Goal: Task Accomplishment & Management: Use online tool/utility

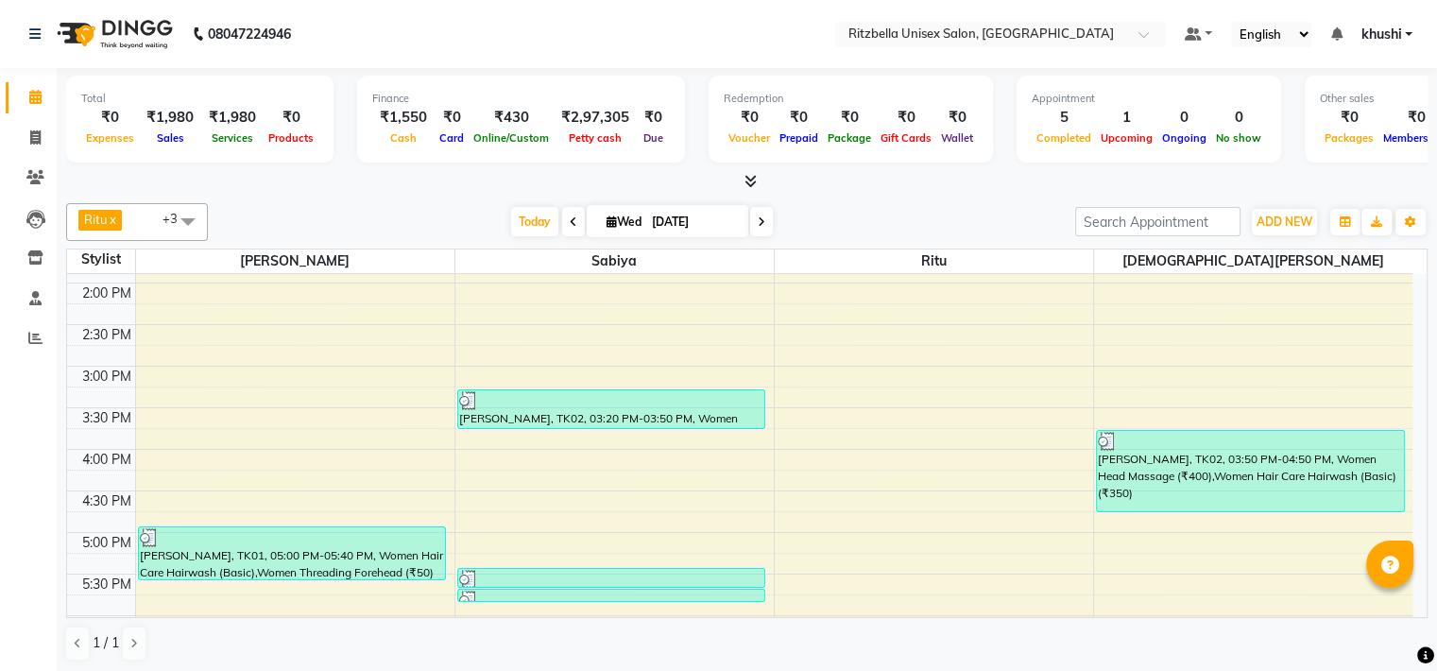
scroll to position [404, 0]
click at [35, 133] on icon at bounding box center [35, 137] width 10 height 14
select select "service"
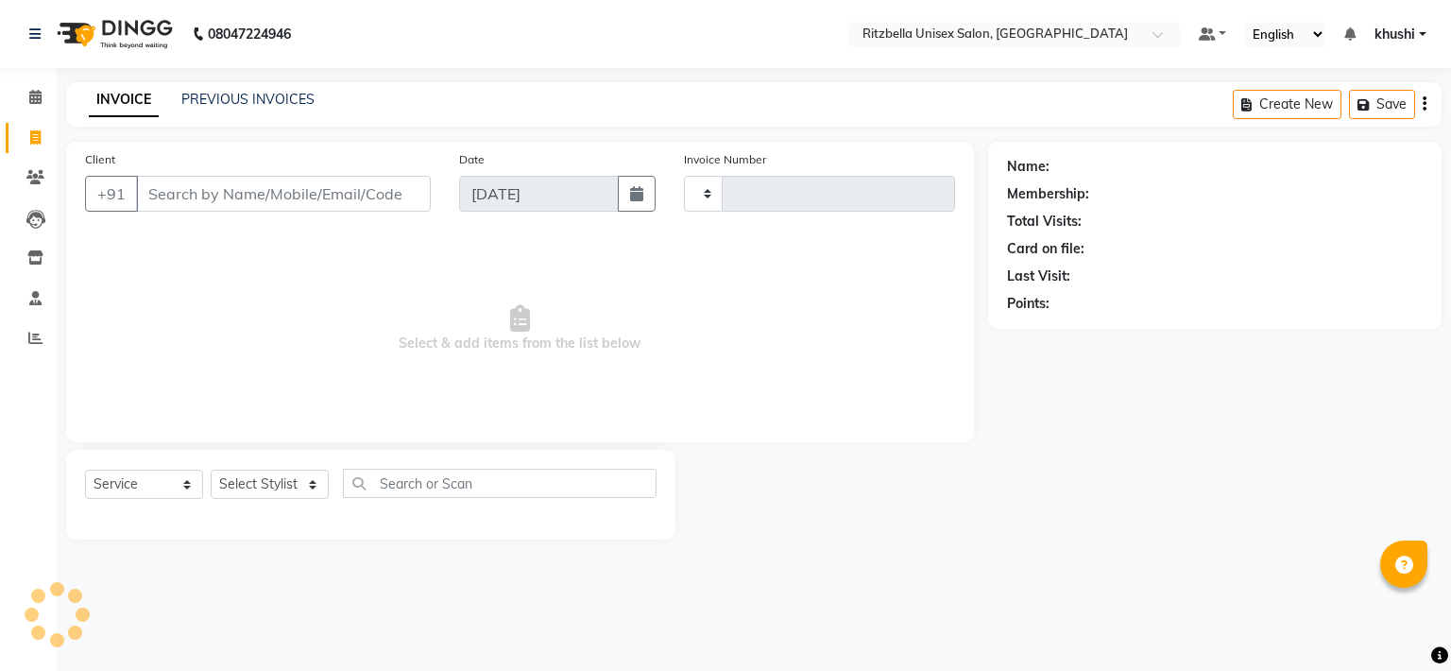
type input "0849"
select select "6870"
click at [232, 190] on input "Client" at bounding box center [283, 194] width 295 height 36
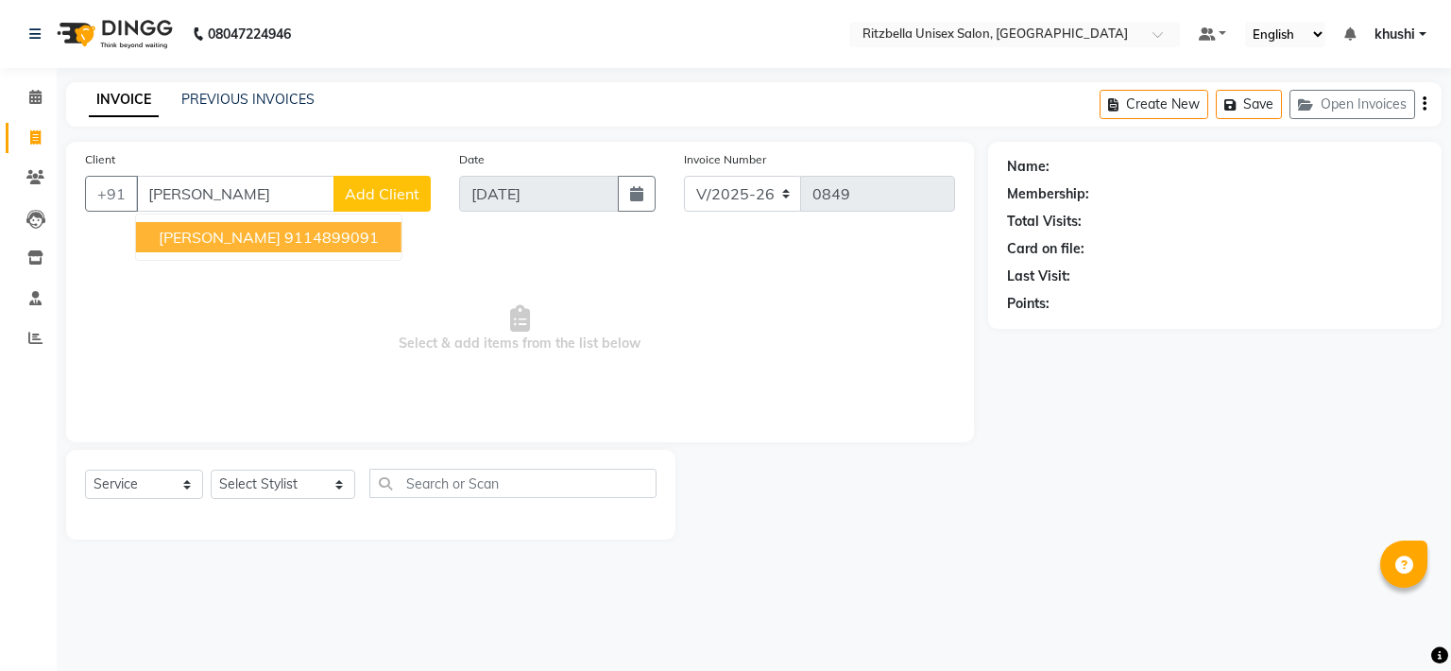
click at [160, 239] on span "[PERSON_NAME]" at bounding box center [220, 237] width 122 height 19
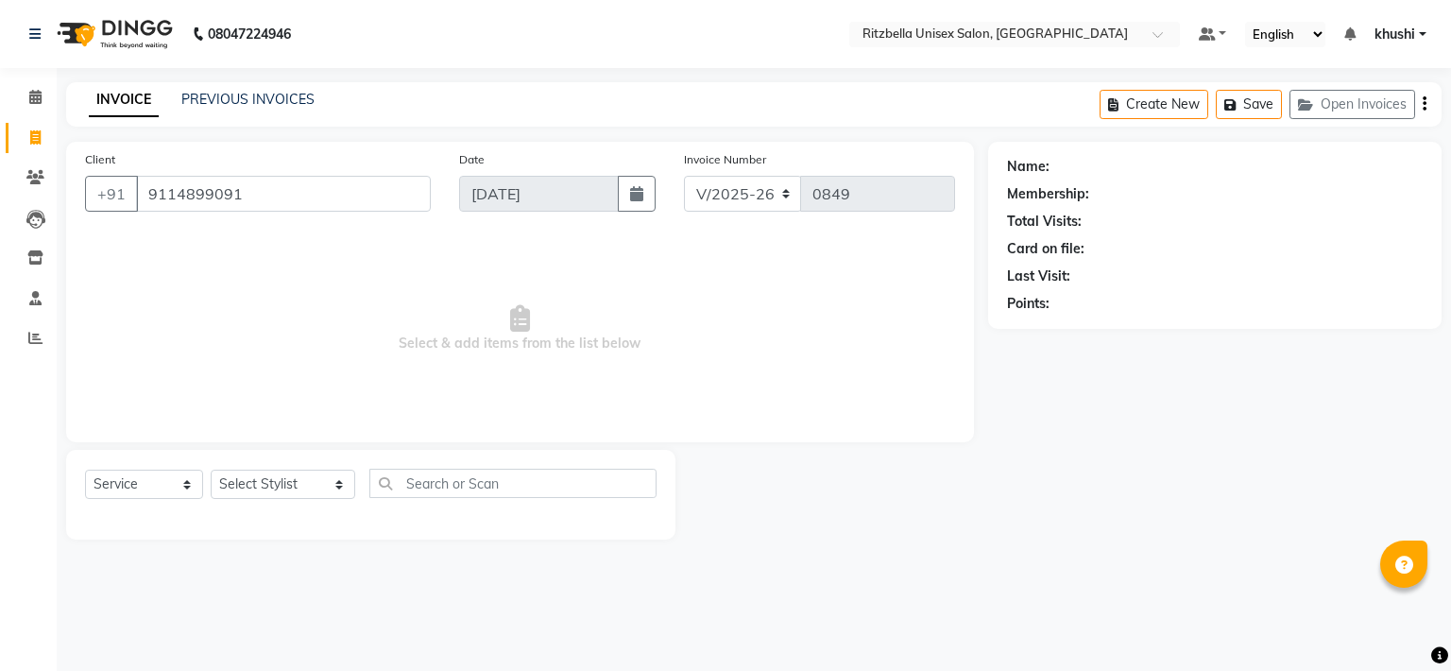
type input "9114899091"
select select "1: Object"
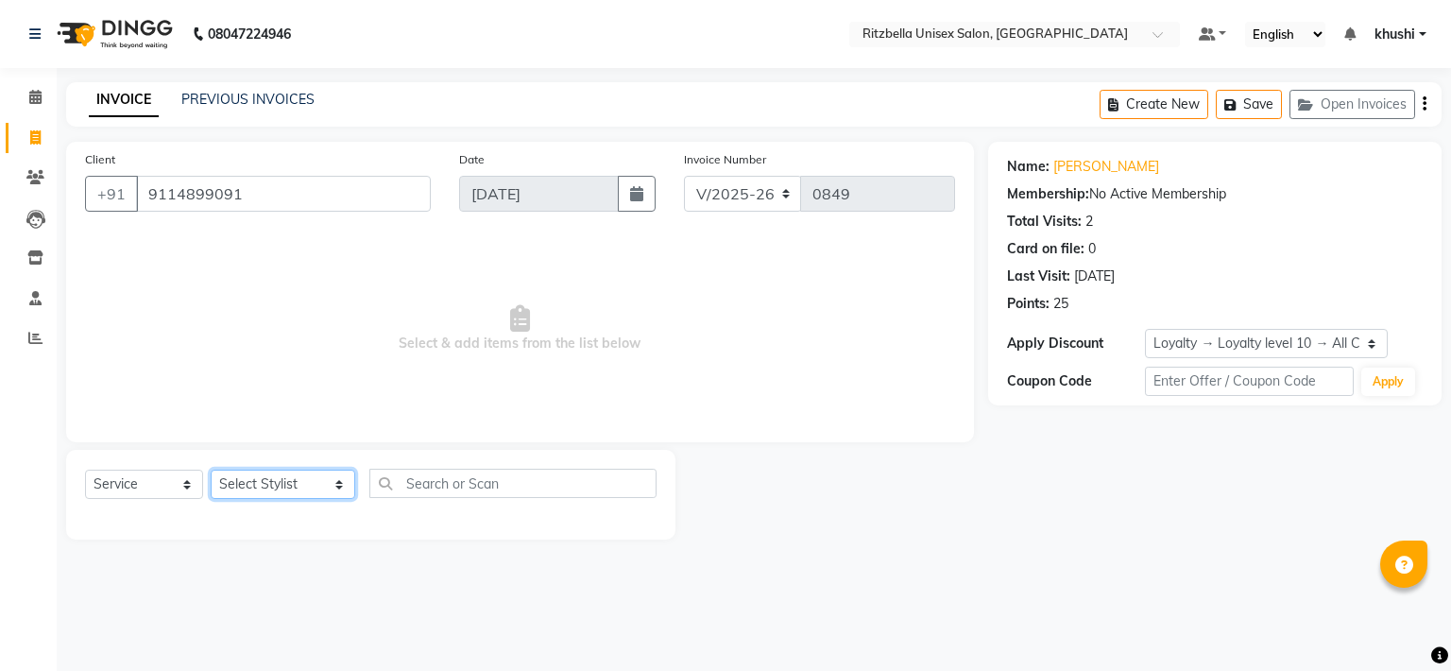
click at [261, 478] on select "Select Stylist khushi [PERSON_NAME] Ritu [PERSON_NAME] [PERSON_NAME][DEMOGRAPHI…" at bounding box center [283, 484] width 145 height 29
select select "89403"
click at [211, 471] on select "Select Stylist khushi [PERSON_NAME] Ritu [PERSON_NAME] [PERSON_NAME][DEMOGRAPHI…" at bounding box center [283, 484] width 145 height 29
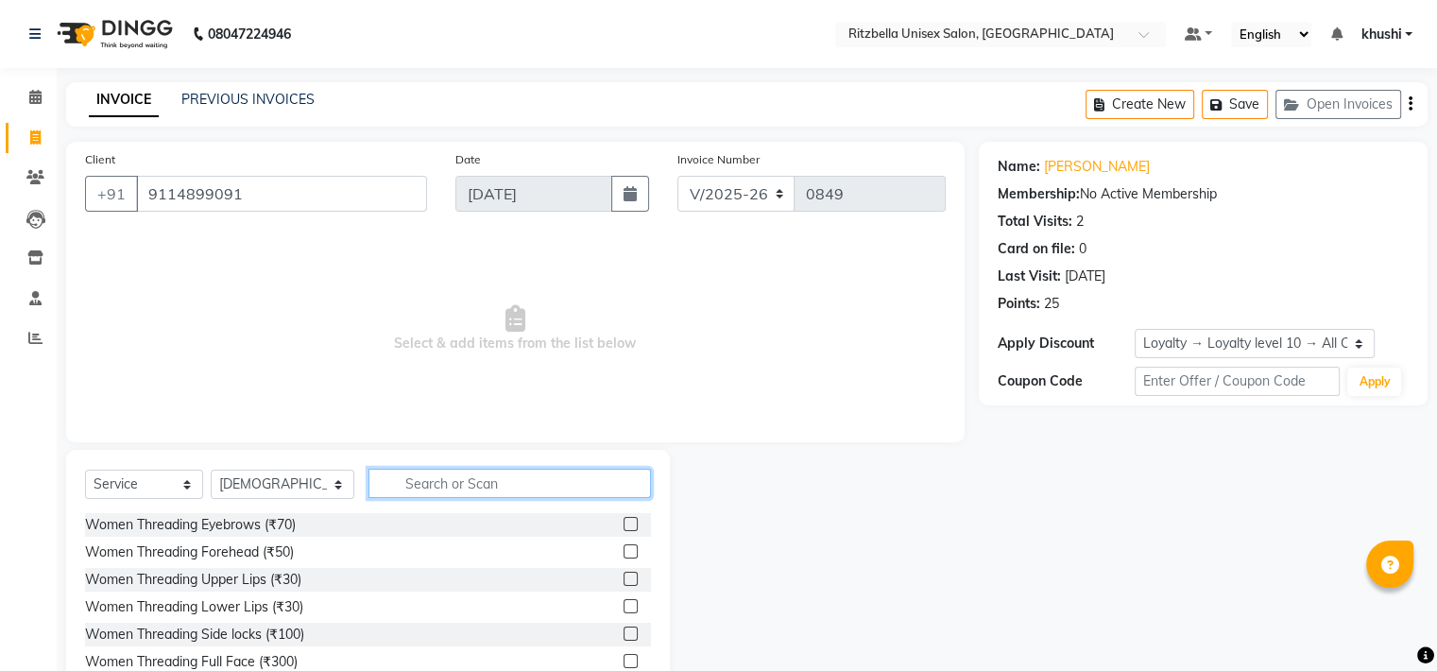
click at [522, 487] on input "text" at bounding box center [509, 483] width 282 height 29
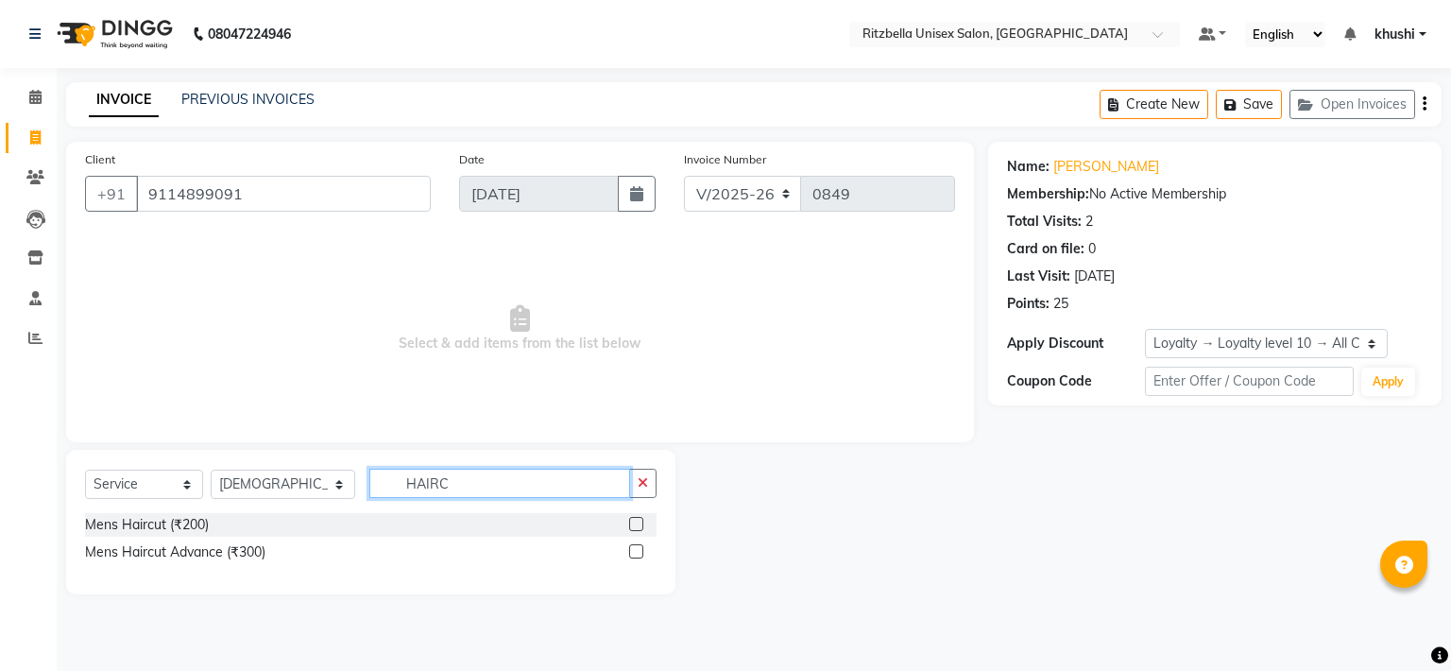
type input "HAIRC"
click at [214, 522] on div "Mens Haircut (₹200)" at bounding box center [371, 525] width 572 height 24
click at [204, 522] on div "Mens Haircut (₹200)" at bounding box center [147, 525] width 124 height 20
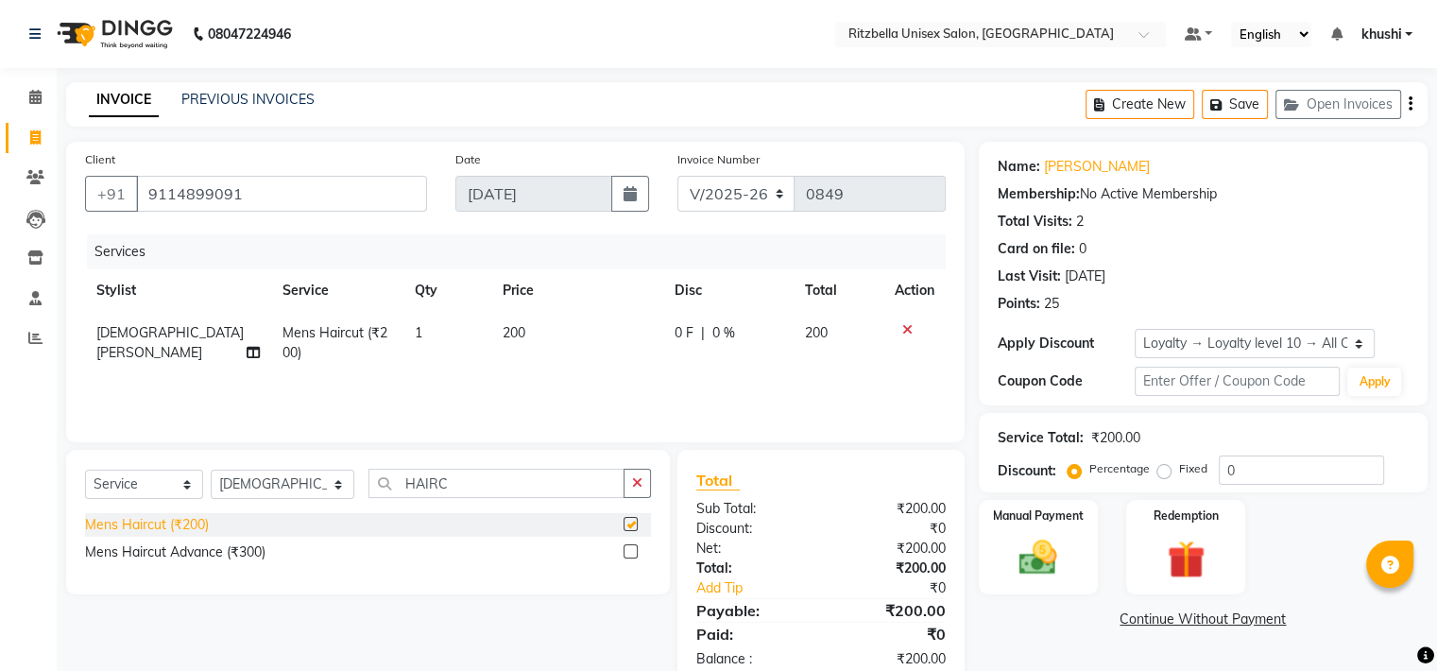
checkbox input "false"
click at [468, 472] on input "HAIRC" at bounding box center [496, 483] width 256 height 29
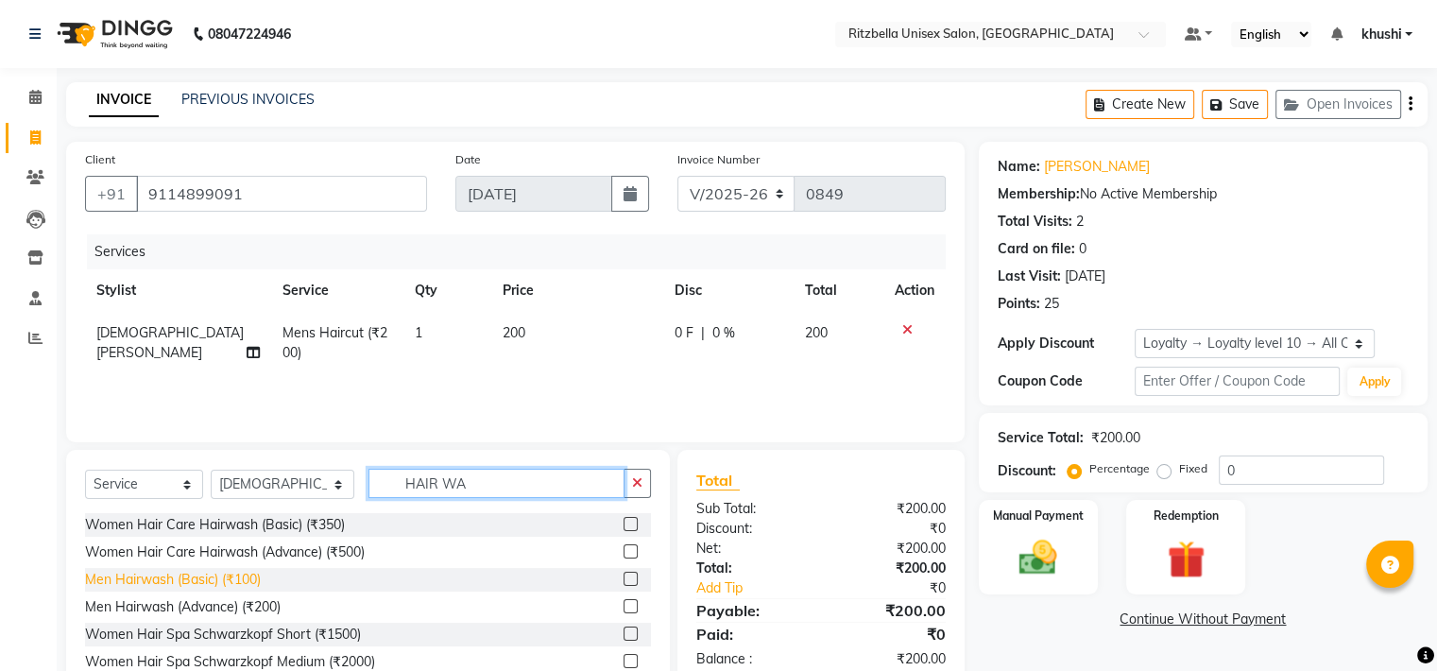
type input "HAIR WA"
click at [190, 583] on div "Men Hairwash (Basic) (₹100)" at bounding box center [173, 580] width 176 height 20
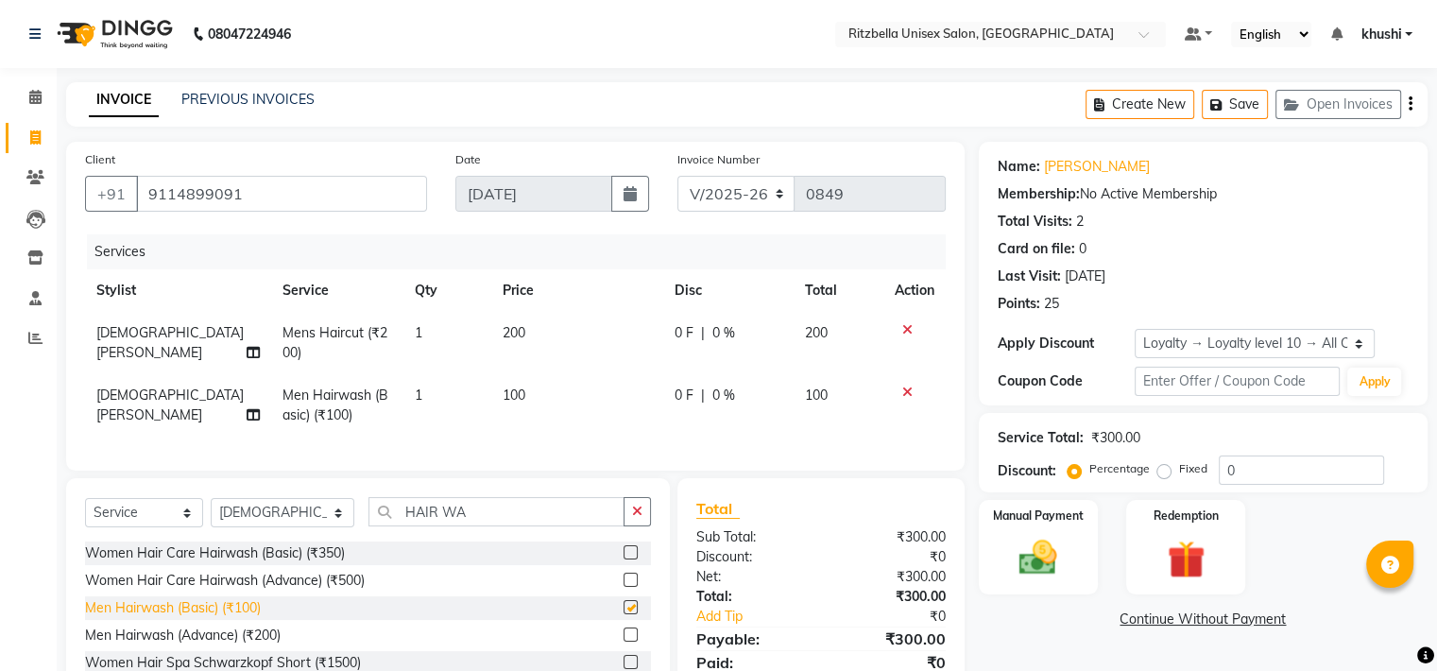
checkbox input "false"
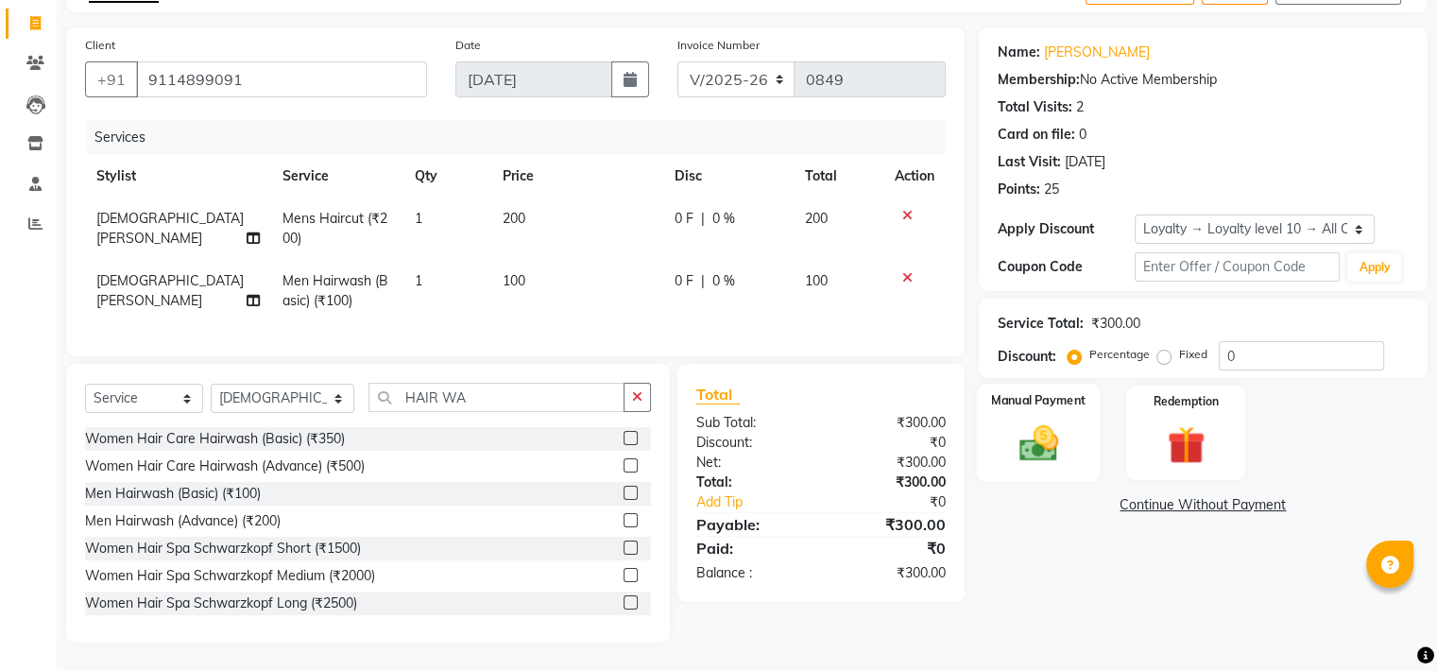
click at [1007, 421] on img at bounding box center [1037, 443] width 63 height 45
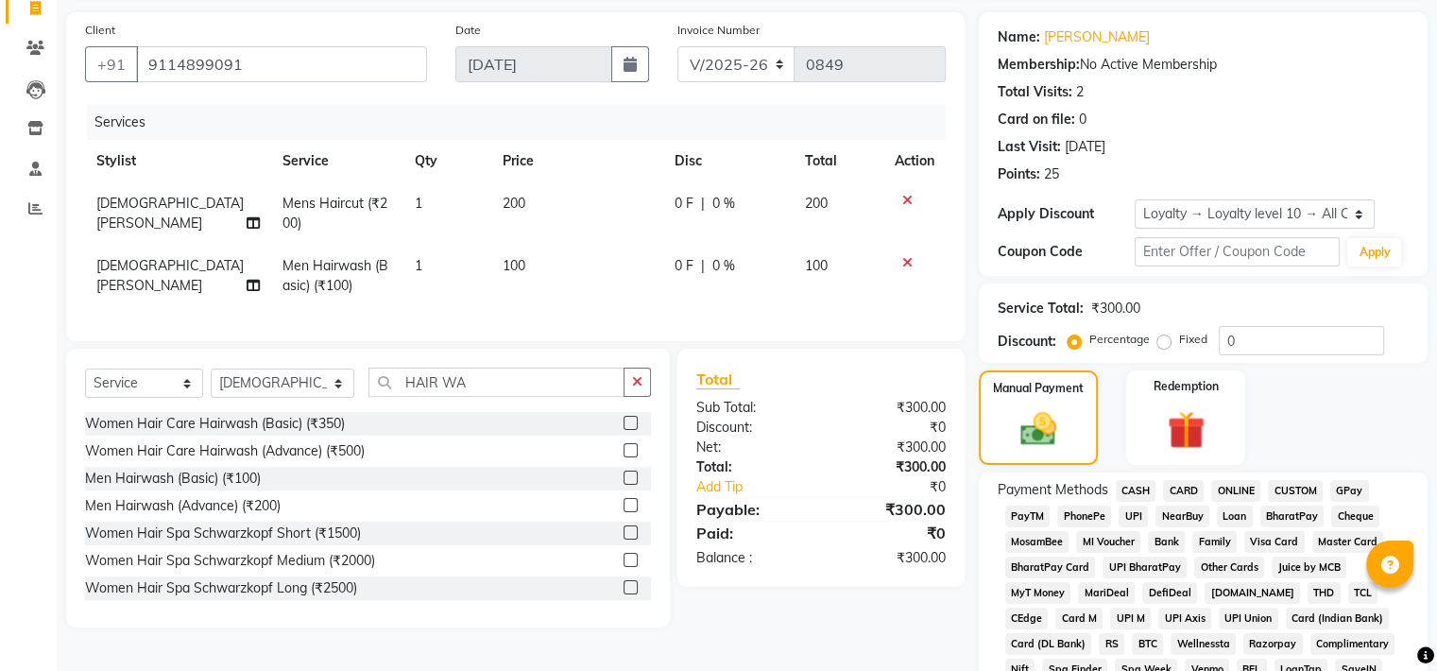
click at [1131, 491] on span "CASH" at bounding box center [1136, 491] width 41 height 22
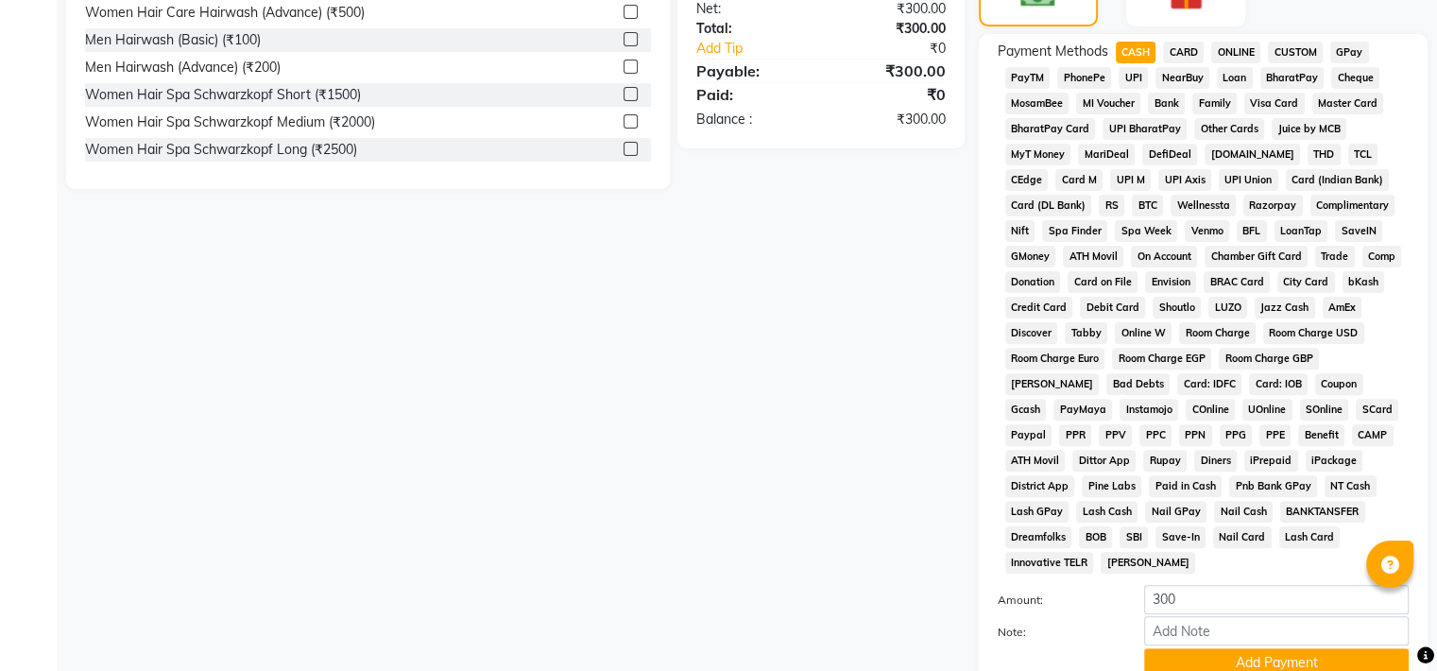
scroll to position [710, 0]
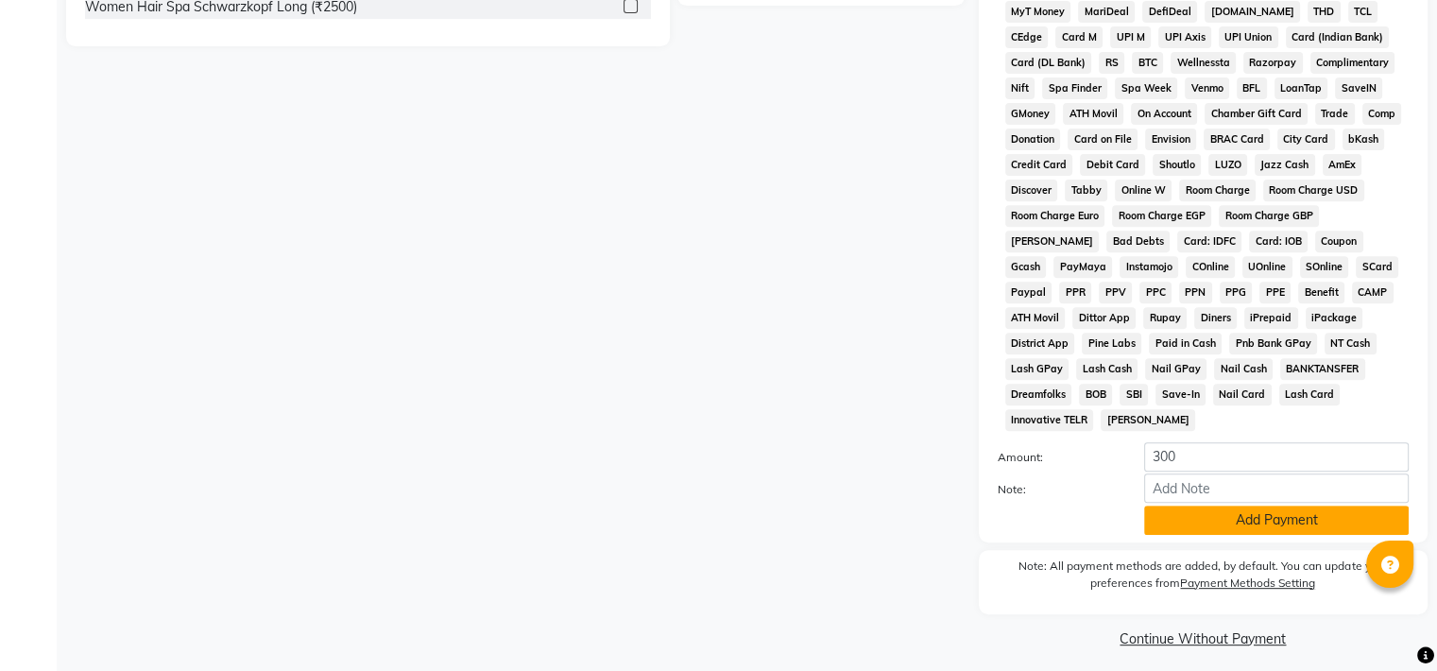
click at [1236, 522] on button "Add Payment" at bounding box center [1276, 519] width 265 height 29
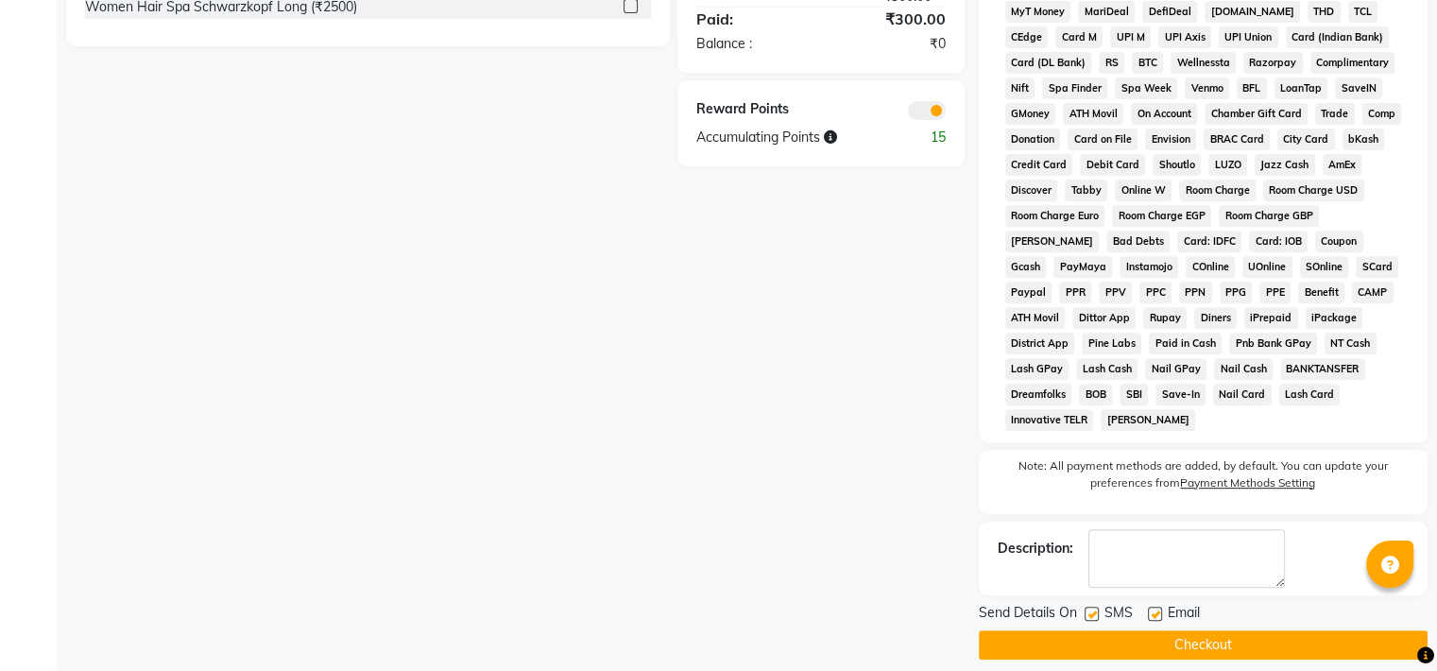
click at [1205, 630] on button "Checkout" at bounding box center [1203, 644] width 449 height 29
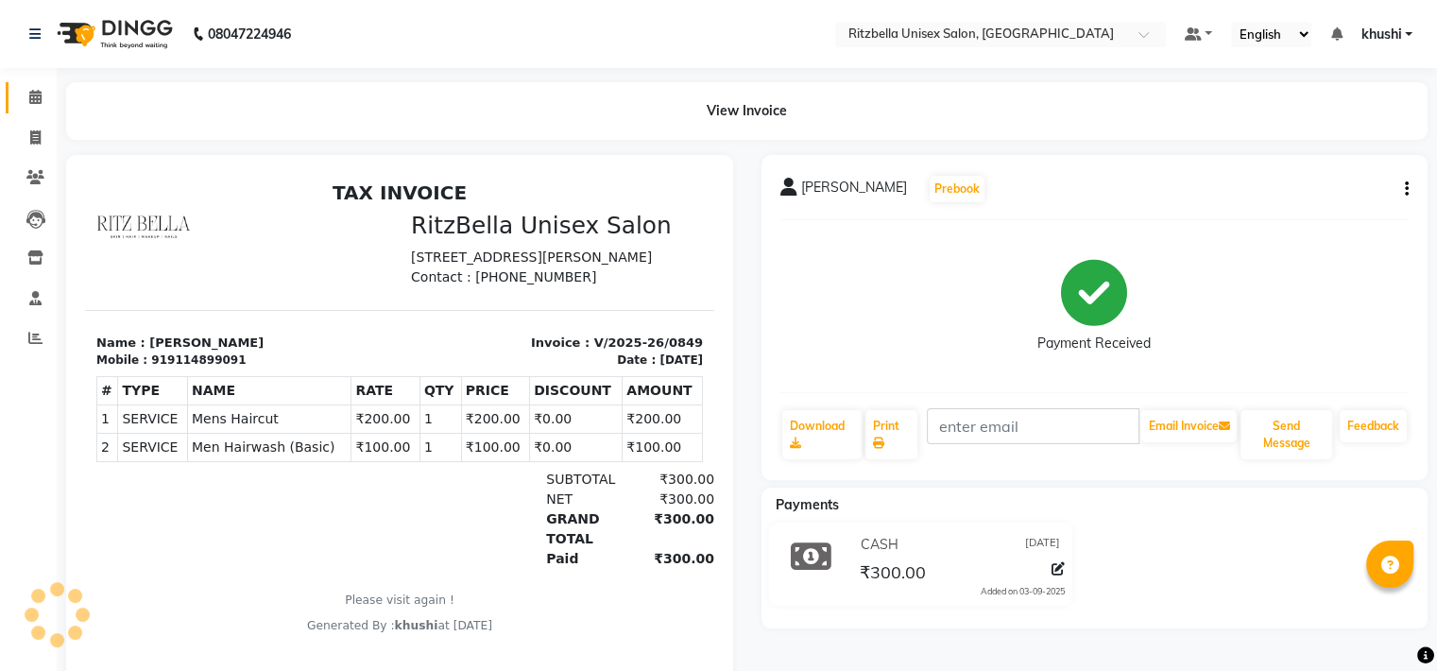
click at [29, 94] on icon at bounding box center [35, 97] width 12 height 14
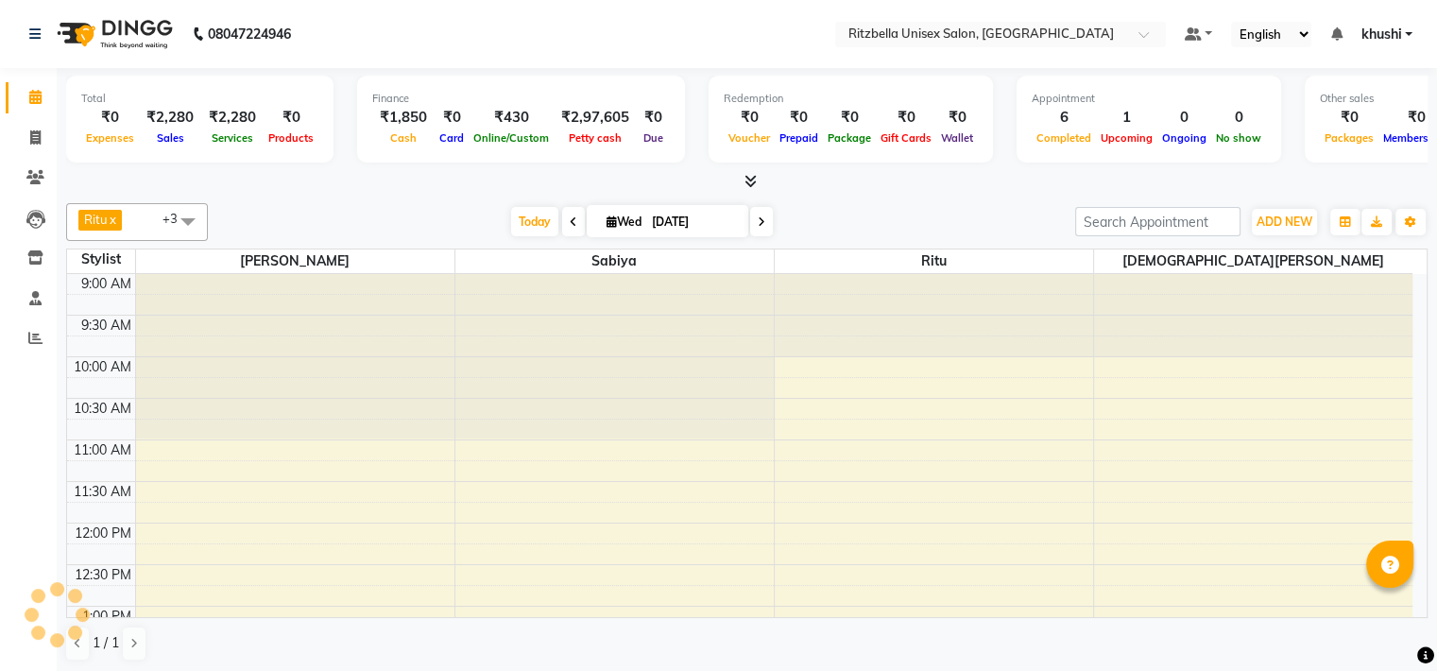
scroll to position [727, 0]
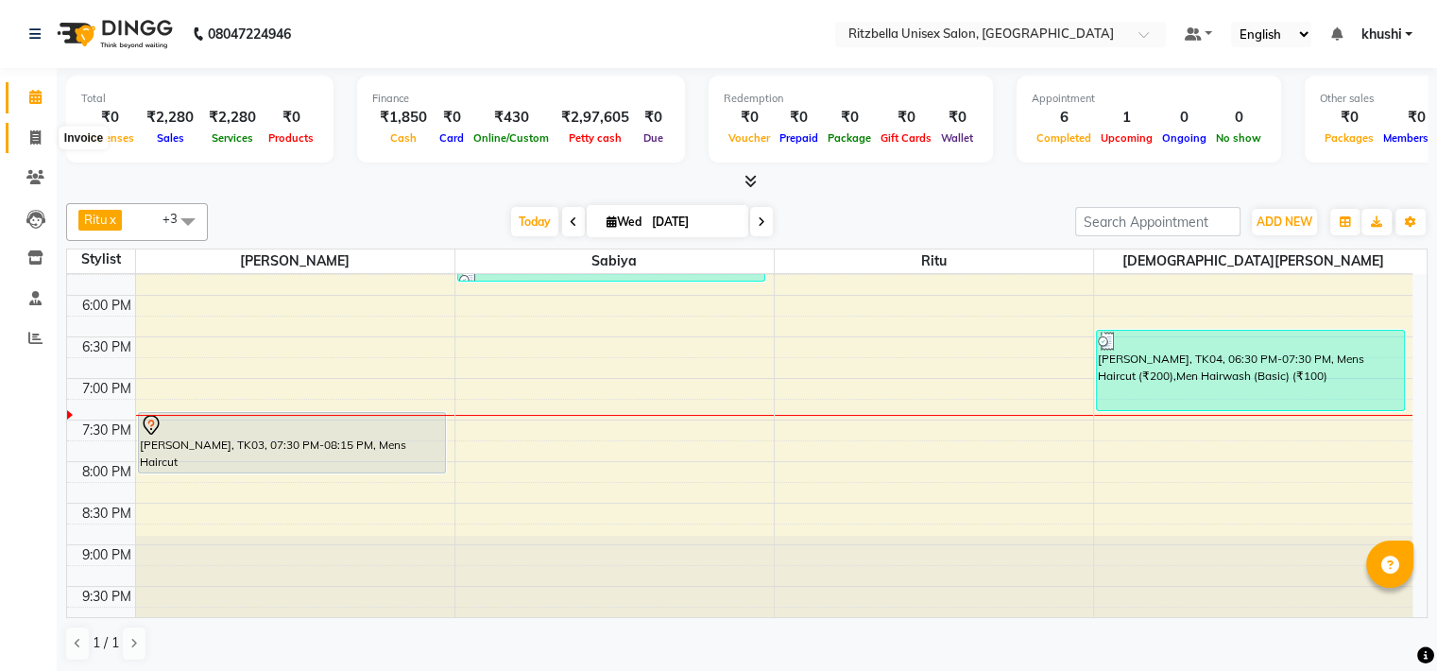
click at [23, 137] on span at bounding box center [35, 139] width 33 height 22
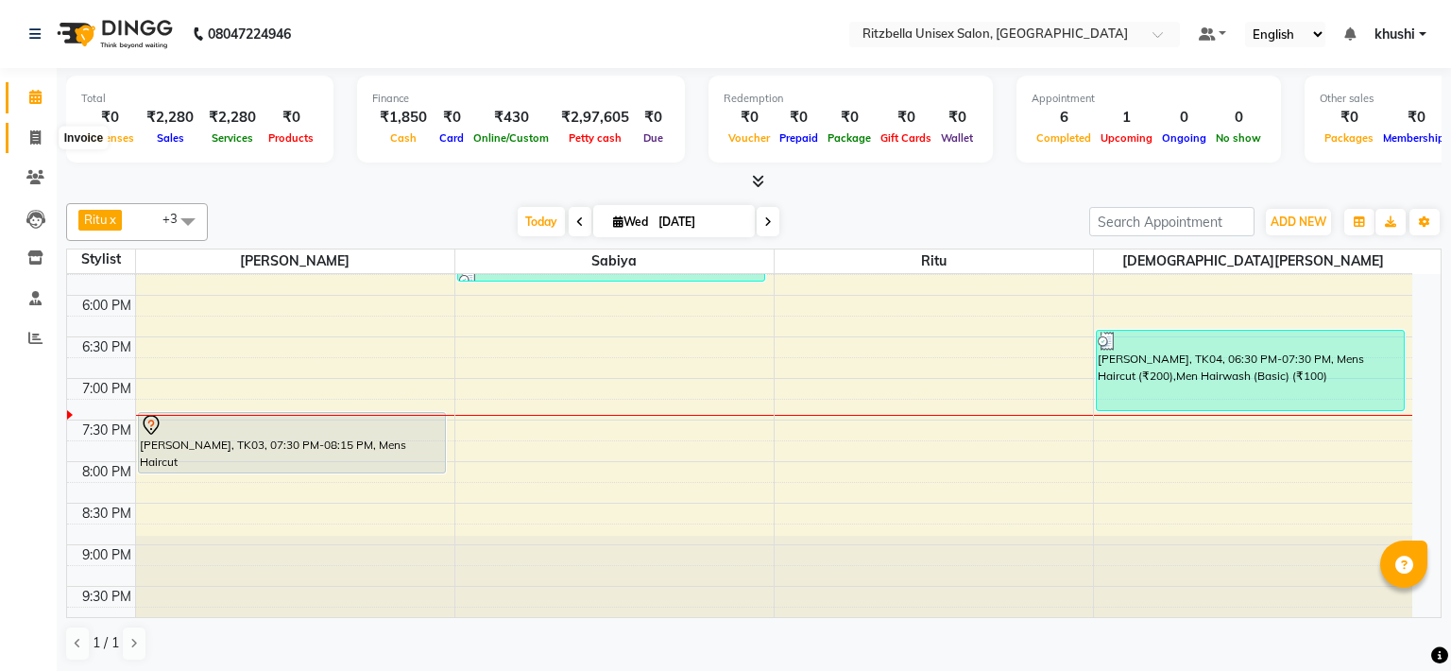
select select "service"
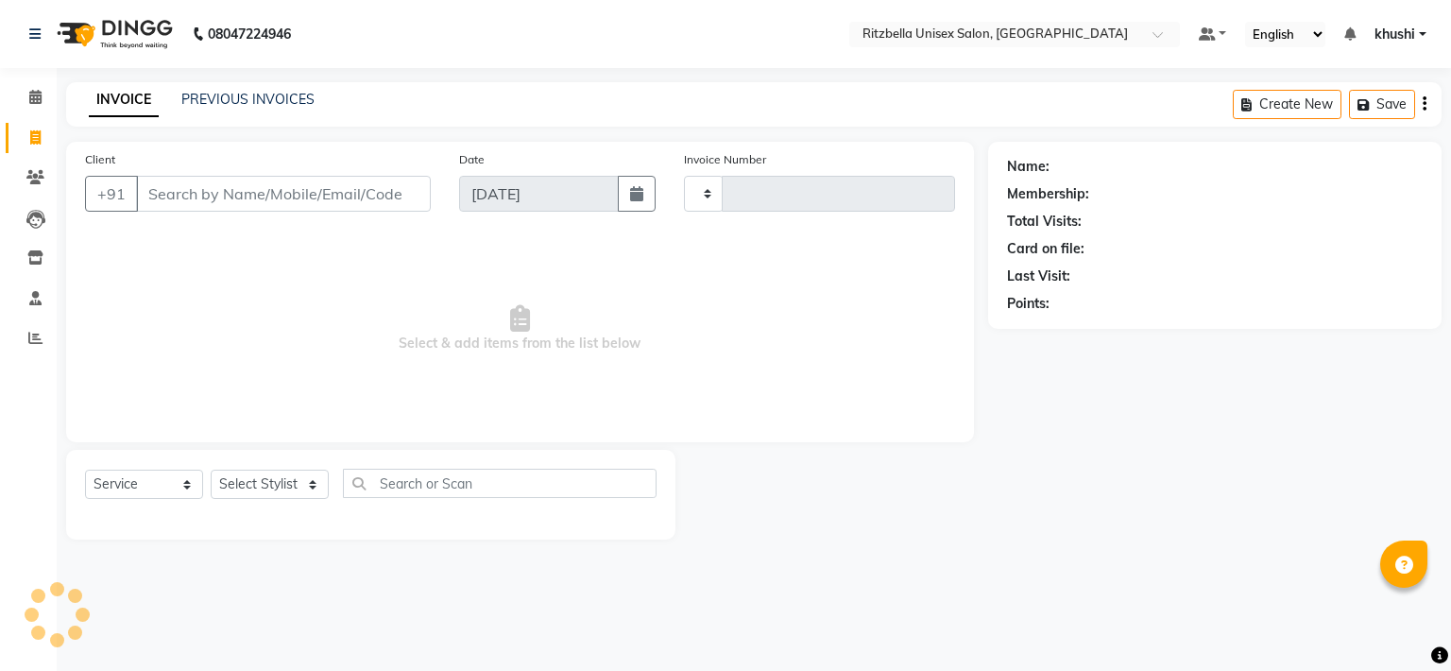
type input "0850"
select select "6870"
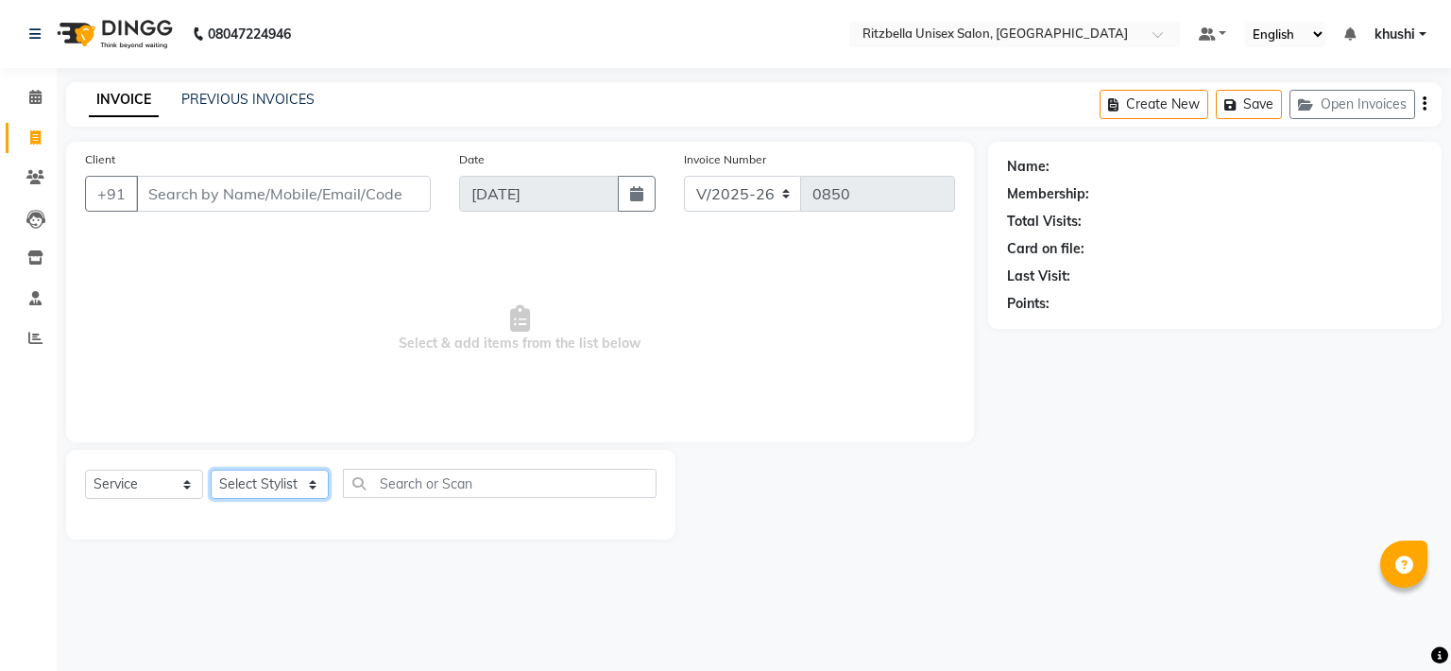
click at [283, 491] on select "Select Stylist" at bounding box center [270, 484] width 118 height 29
select select "59016"
click at [211, 471] on select "Select Stylist khushi [PERSON_NAME] Ritu [PERSON_NAME] [PERSON_NAME][DEMOGRAPHI…" at bounding box center [283, 484] width 145 height 29
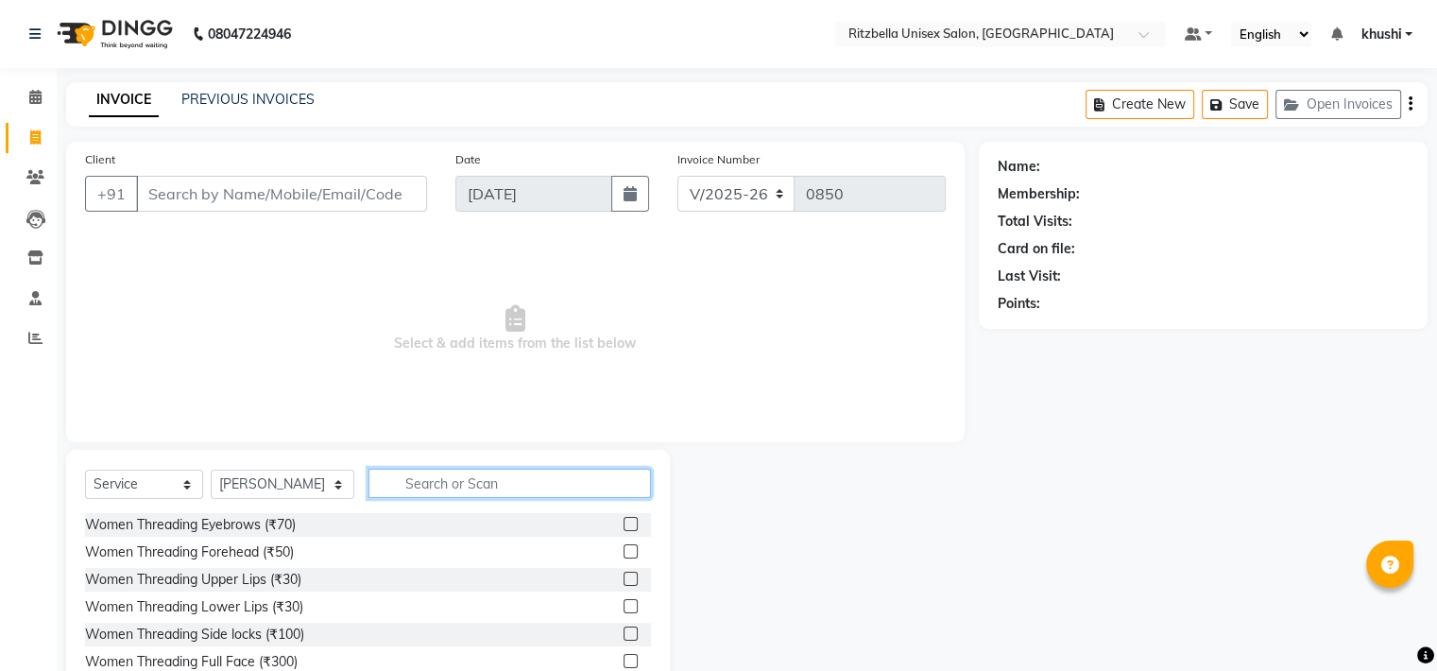
click at [368, 485] on input "text" at bounding box center [509, 483] width 282 height 29
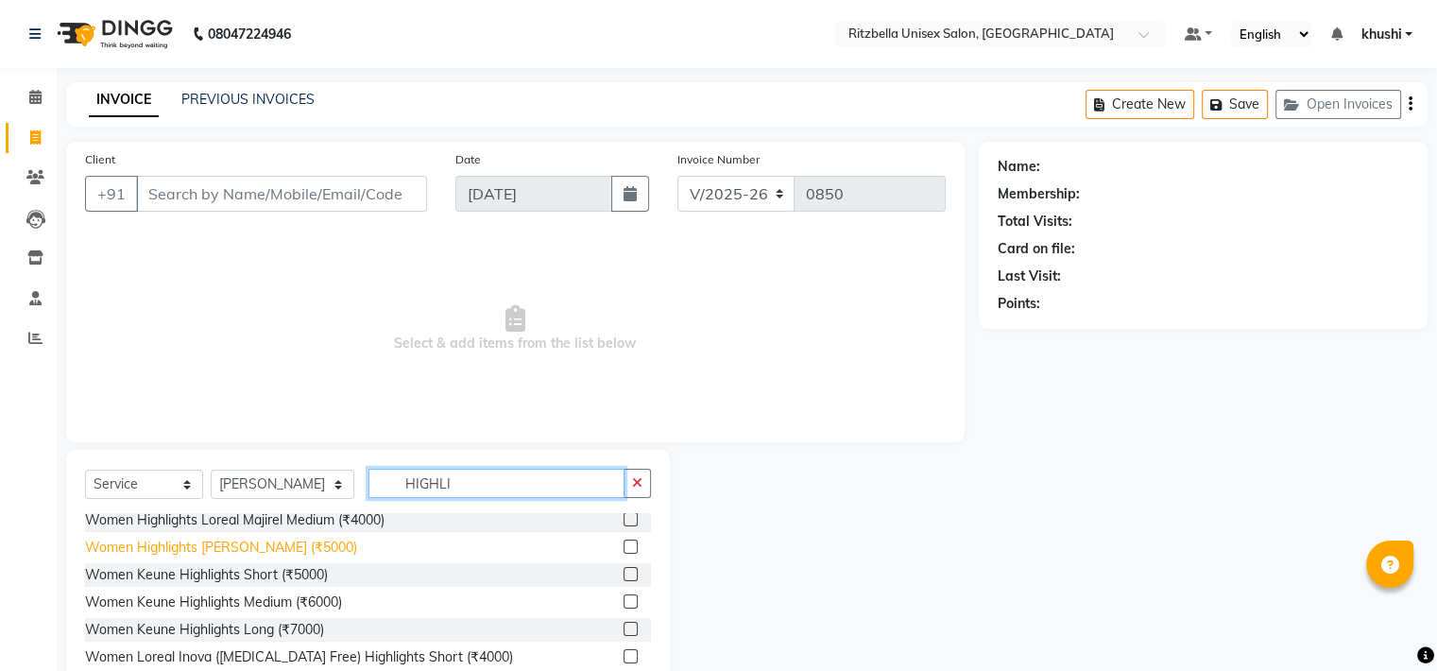
scroll to position [57, 0]
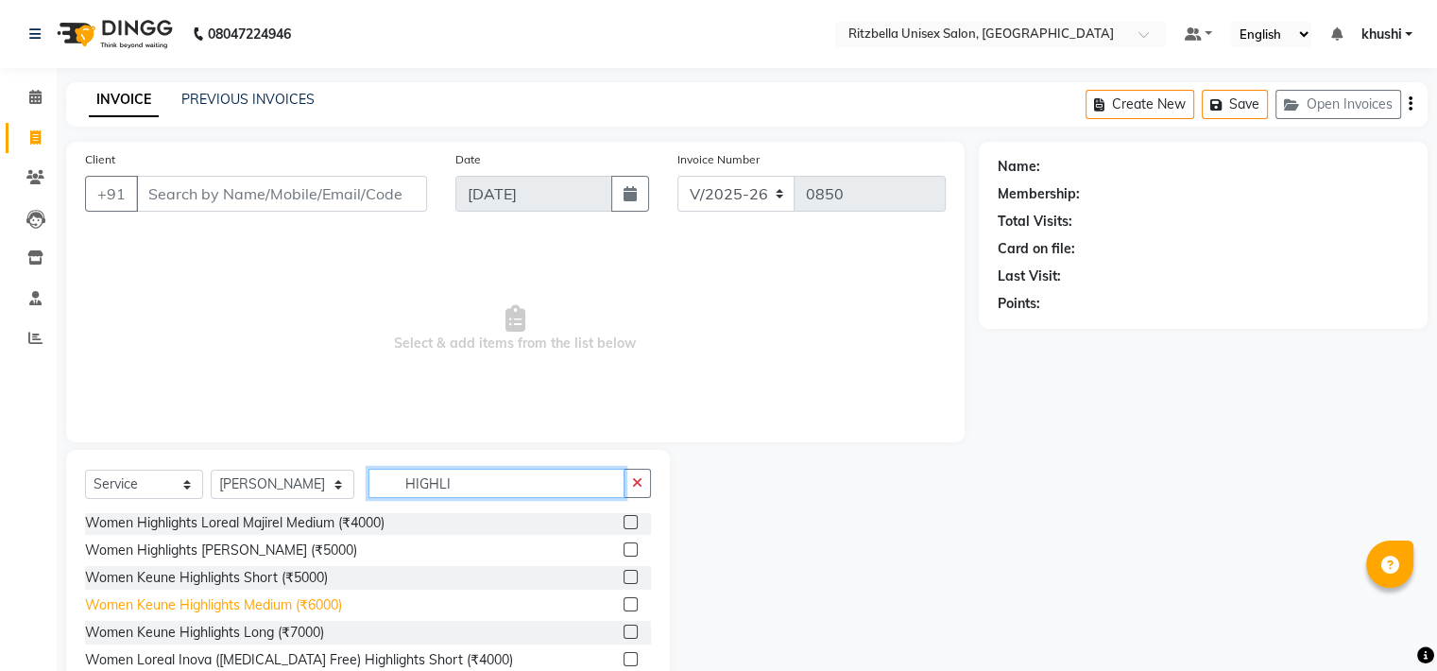
type input "HIGHLI"
click at [284, 611] on div "Women Keune Highlights Medium (₹6000)" at bounding box center [213, 605] width 257 height 20
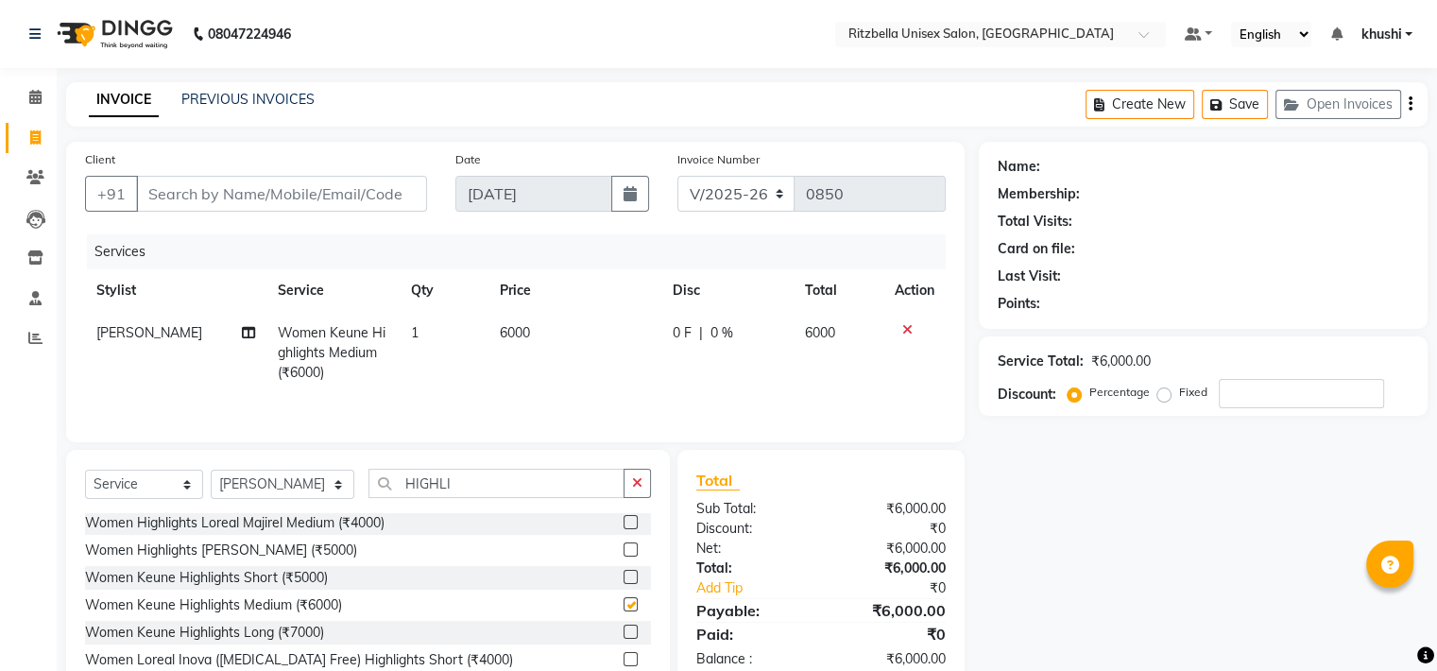
checkbox input "false"
click at [515, 481] on input "HIGHLI" at bounding box center [496, 483] width 256 height 29
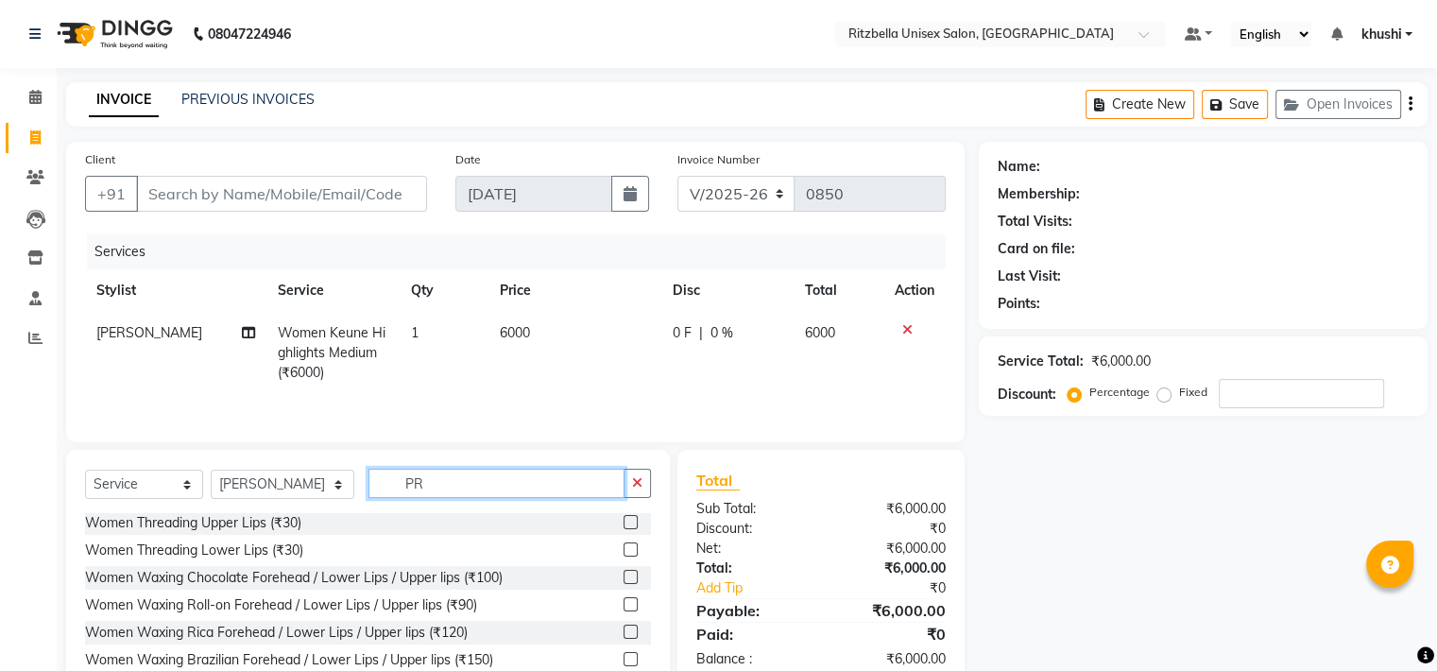
scroll to position [0, 0]
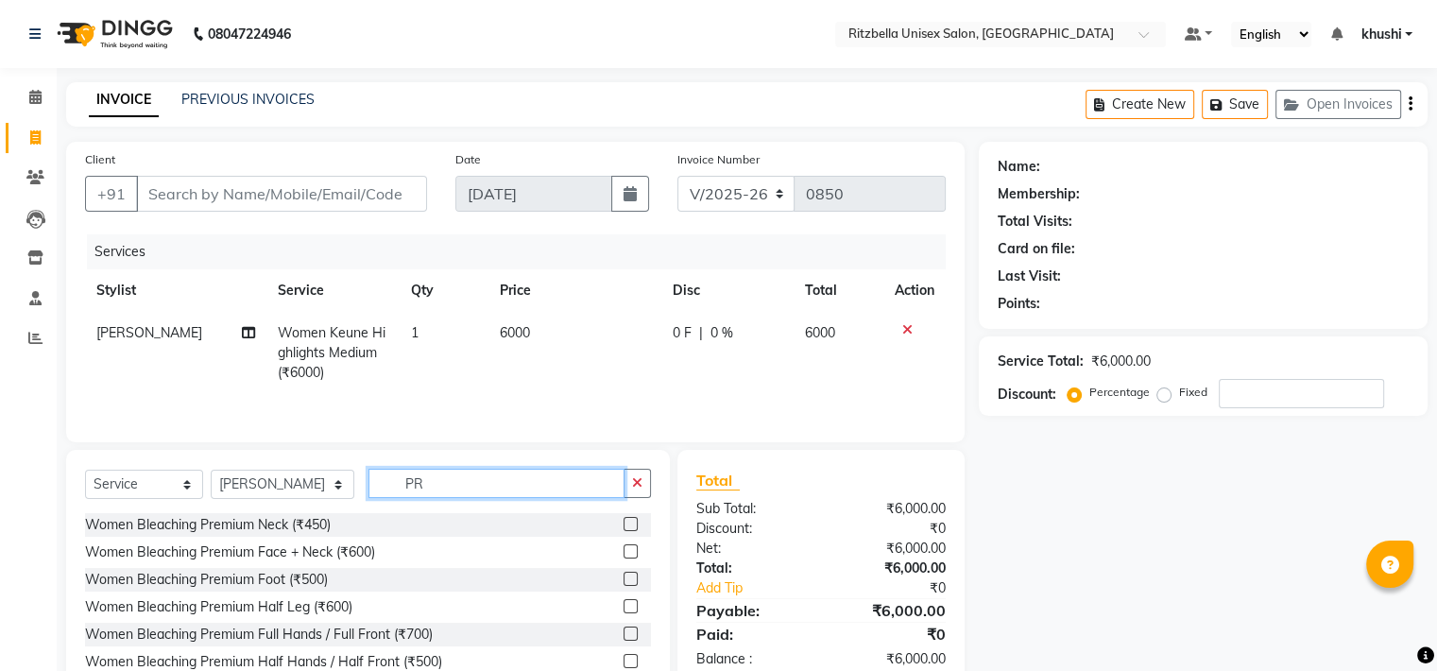
type input "P"
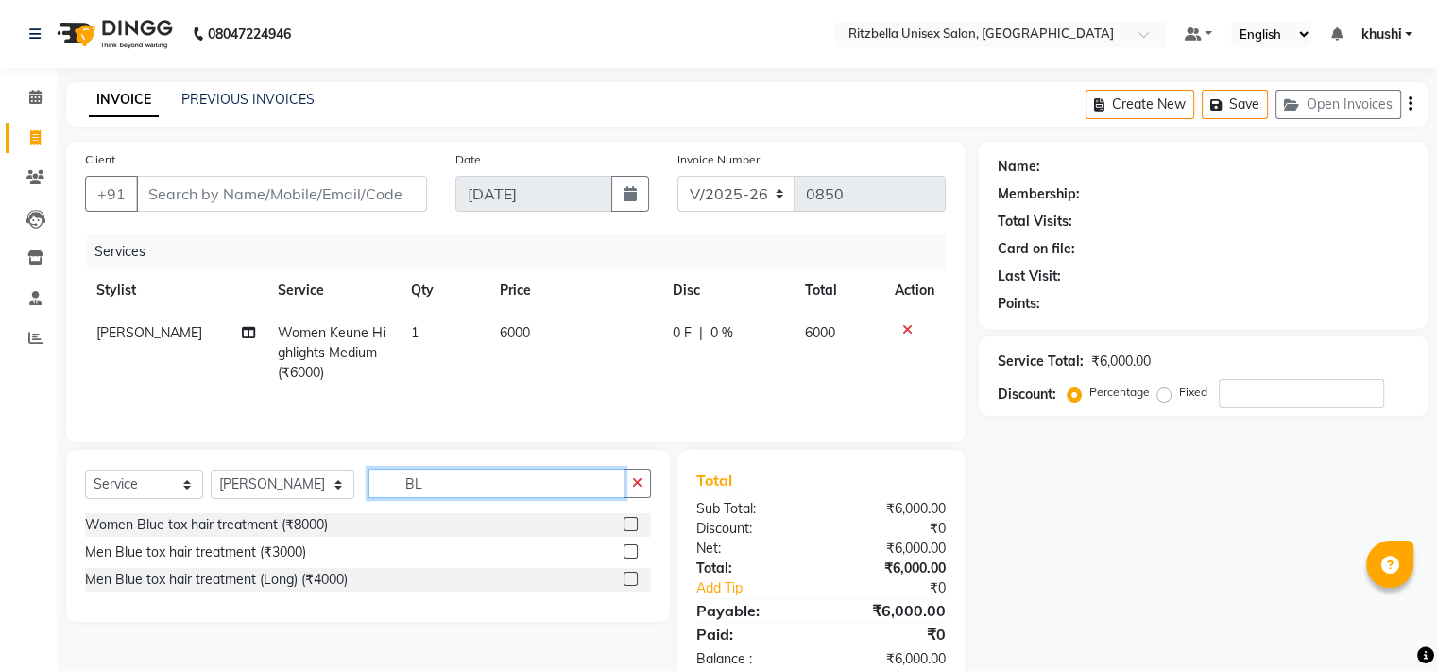
type input "B"
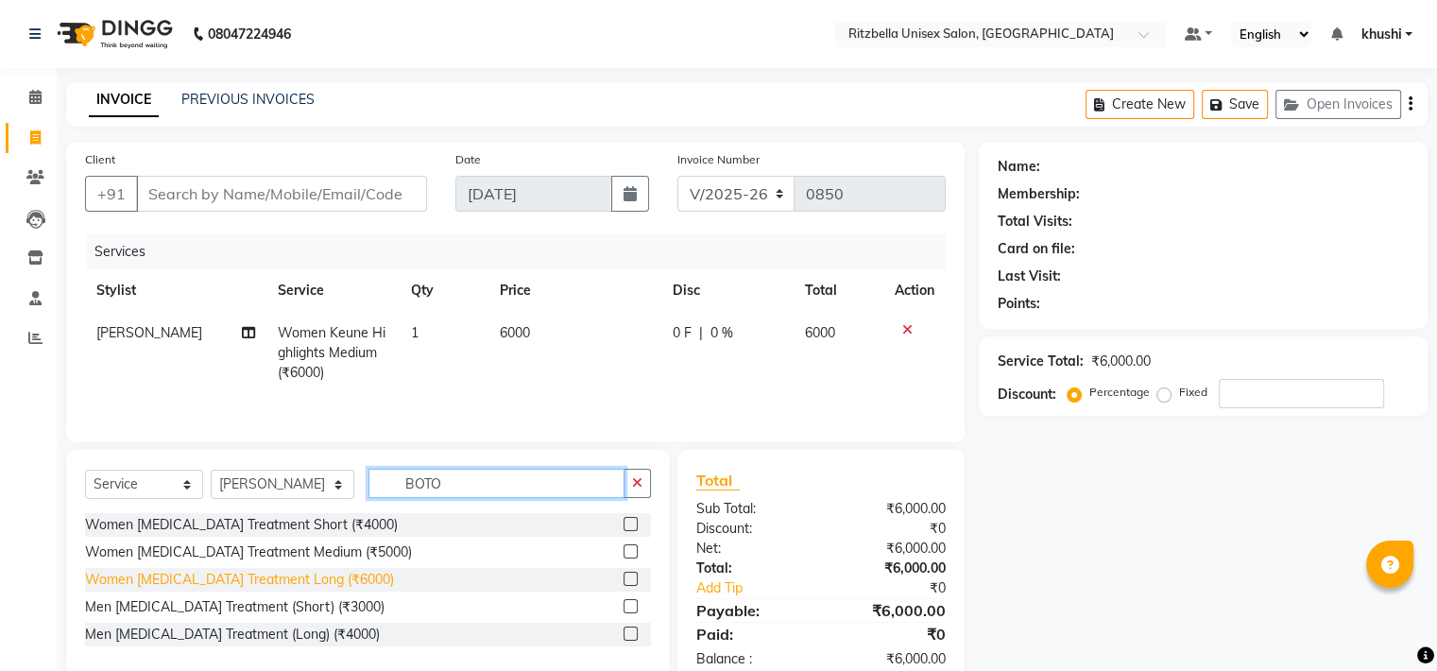
type input "BOTO"
click at [217, 587] on div "Women [MEDICAL_DATA] Treatment Long (₹6000)" at bounding box center [239, 580] width 309 height 20
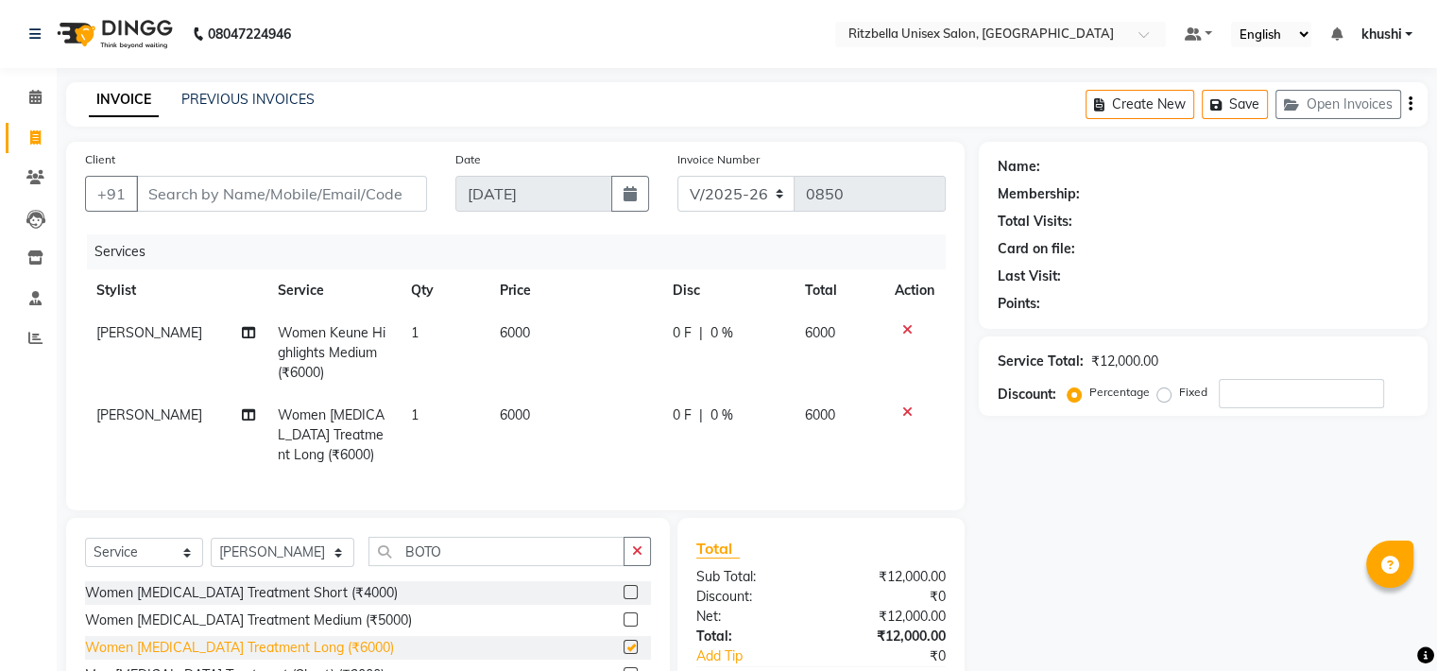
checkbox input "false"
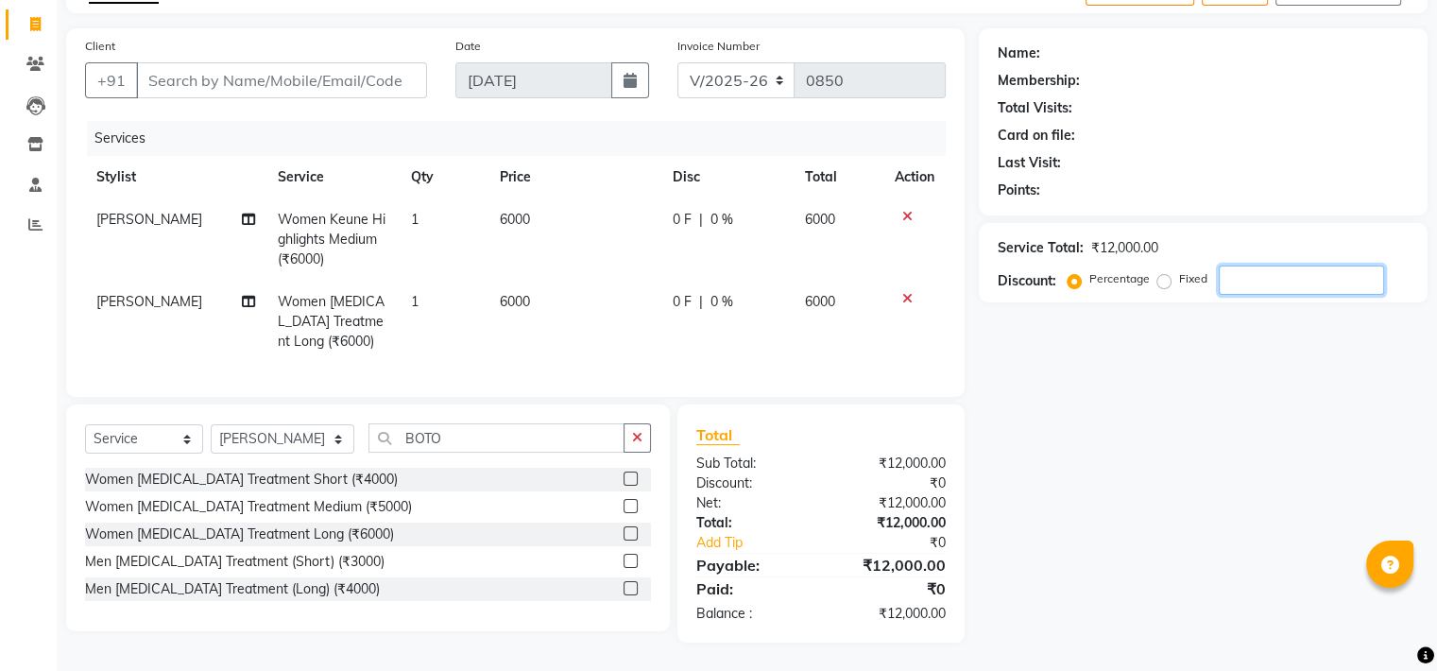
click at [1329, 269] on input "number" at bounding box center [1301, 279] width 165 height 29
type input "1"
type input "20"
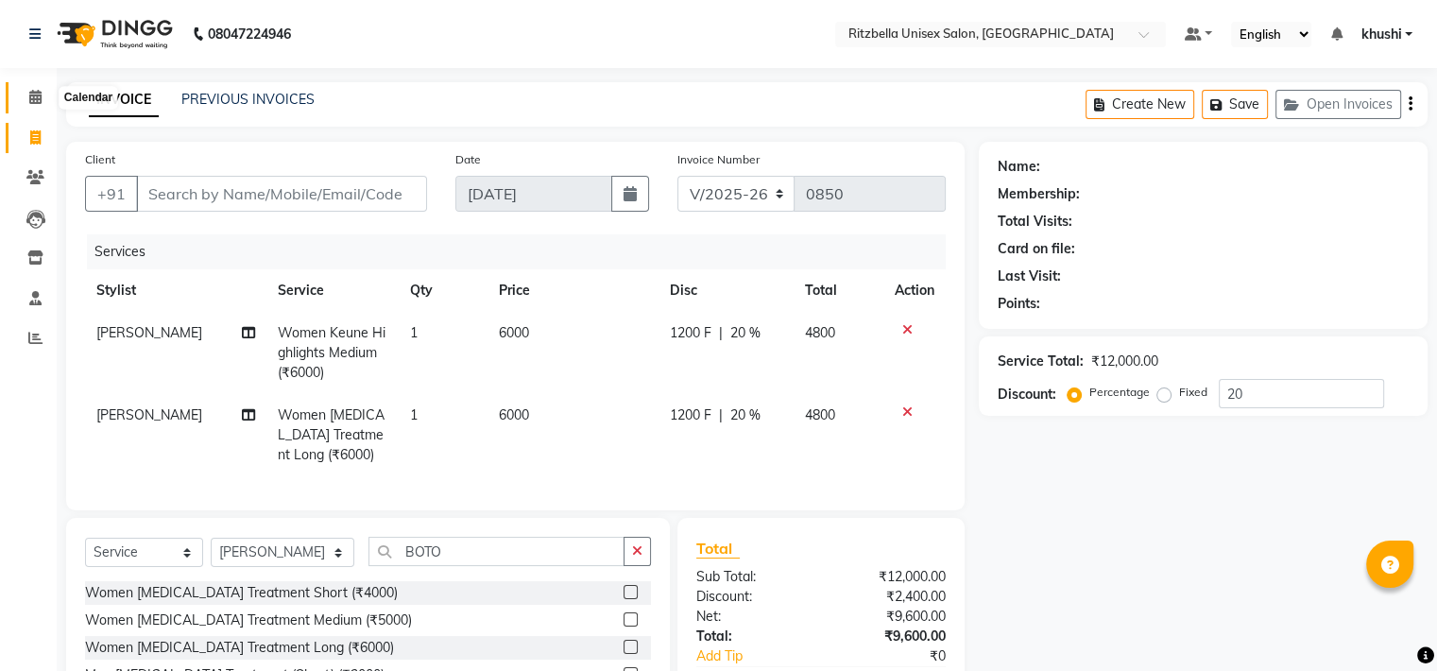
click at [23, 94] on span at bounding box center [35, 98] width 33 height 22
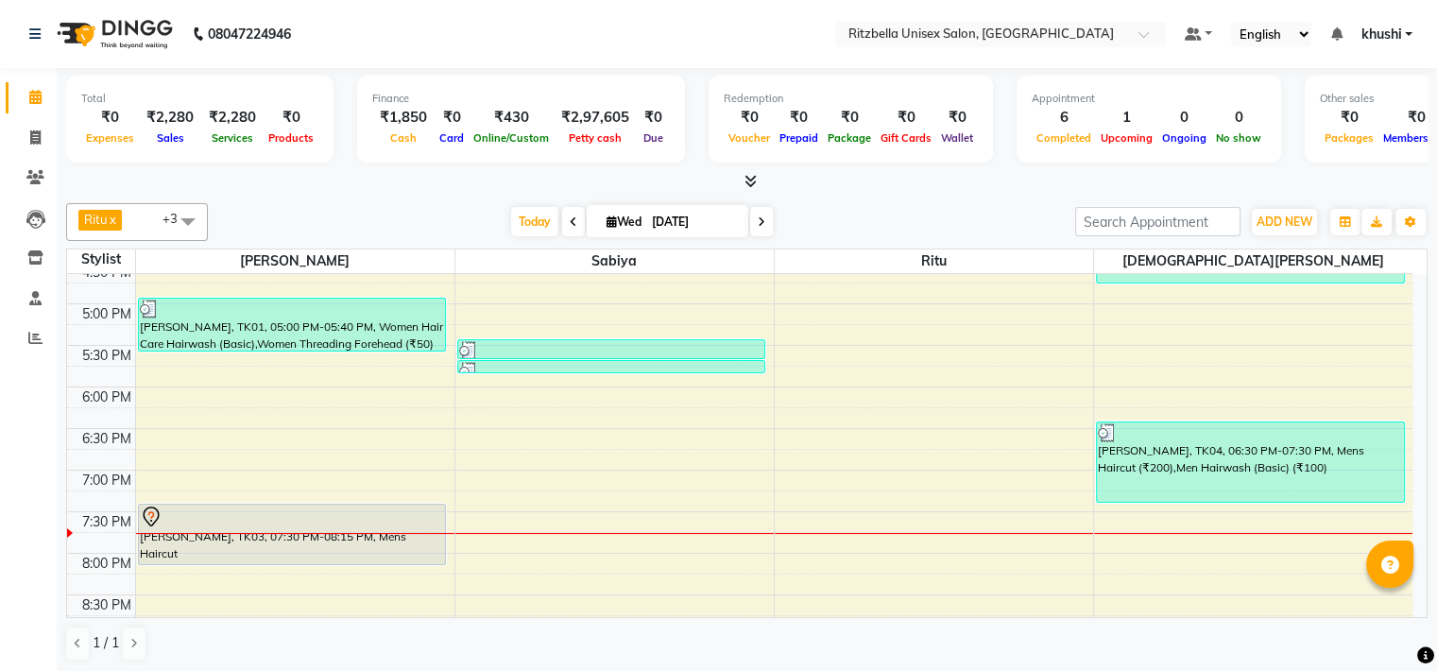
scroll to position [727, 0]
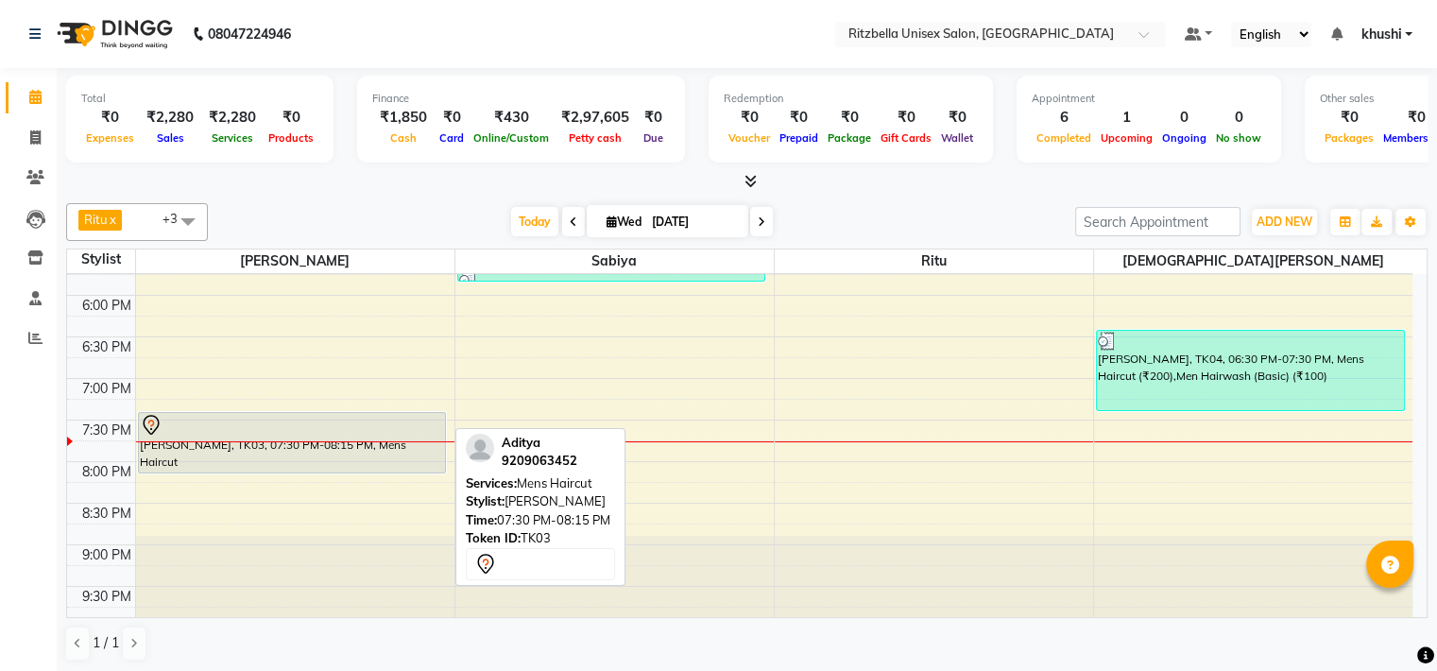
click at [263, 428] on div at bounding box center [292, 425] width 305 height 23
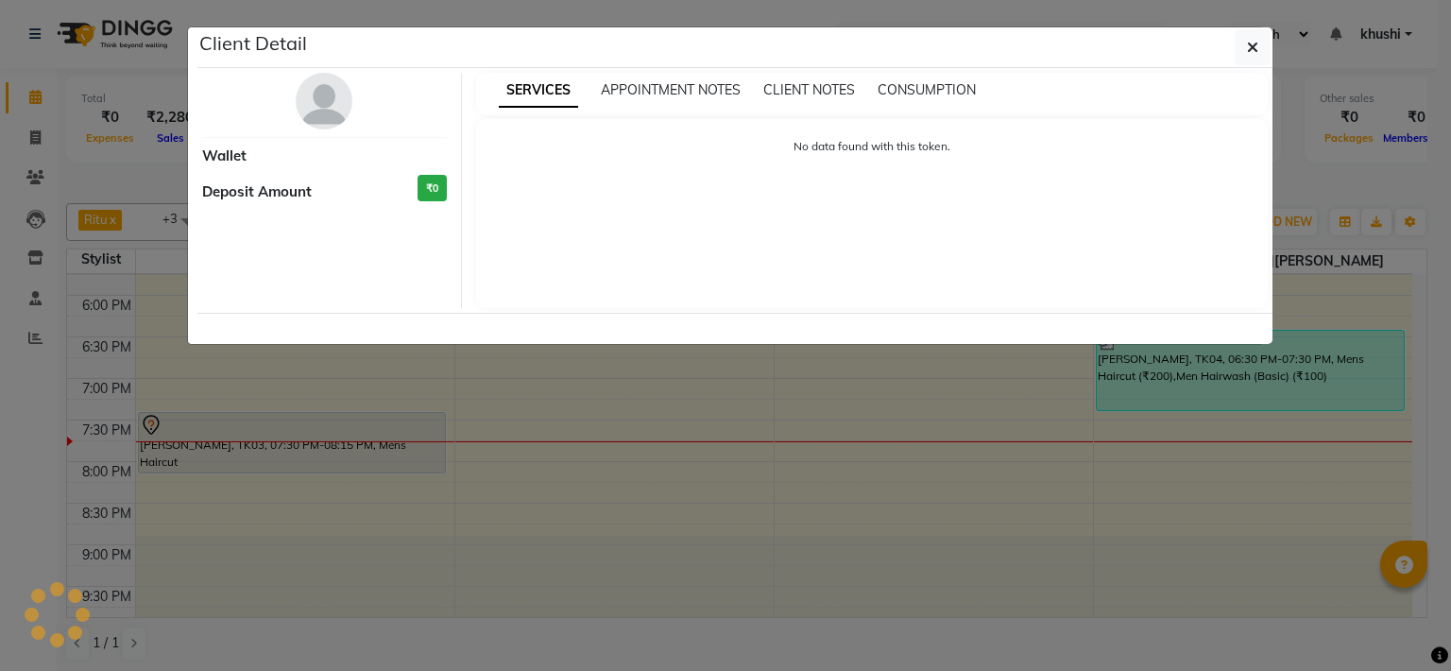
select select "7"
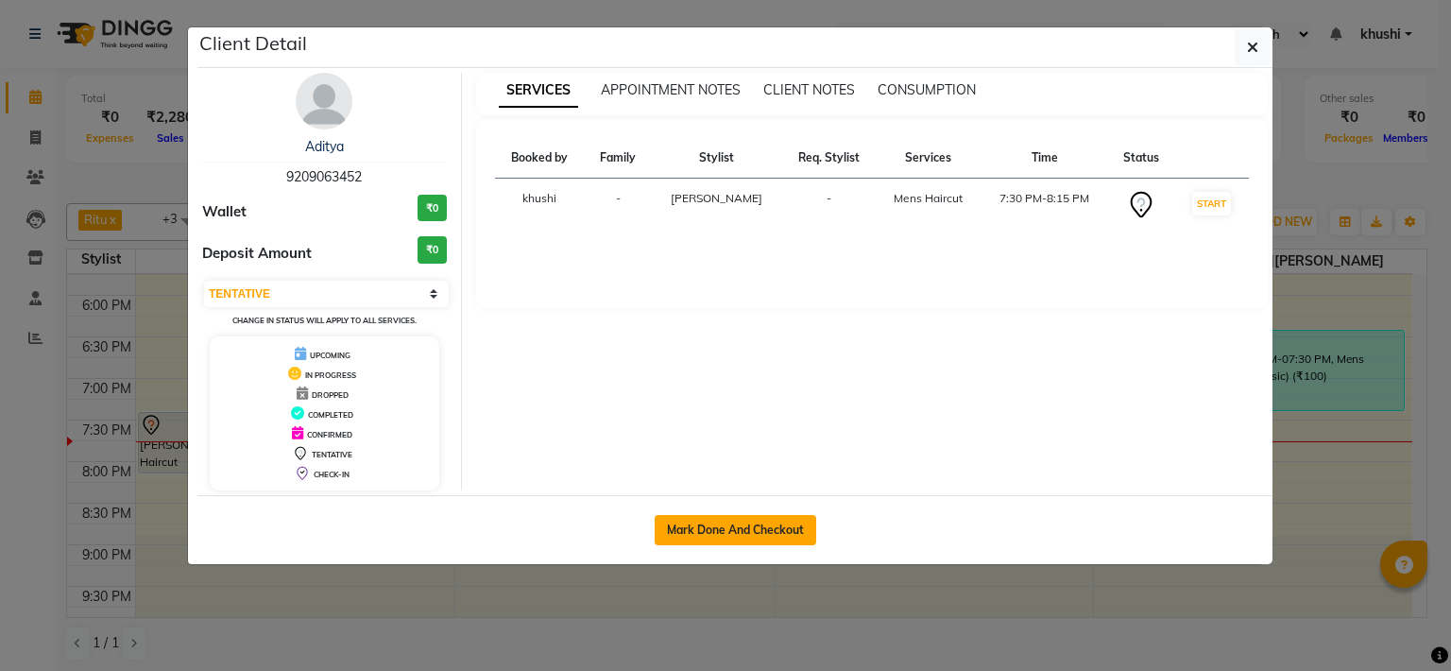
click at [743, 534] on button "Mark Done And Checkout" at bounding box center [736, 530] width 162 height 30
select select "6870"
select select "service"
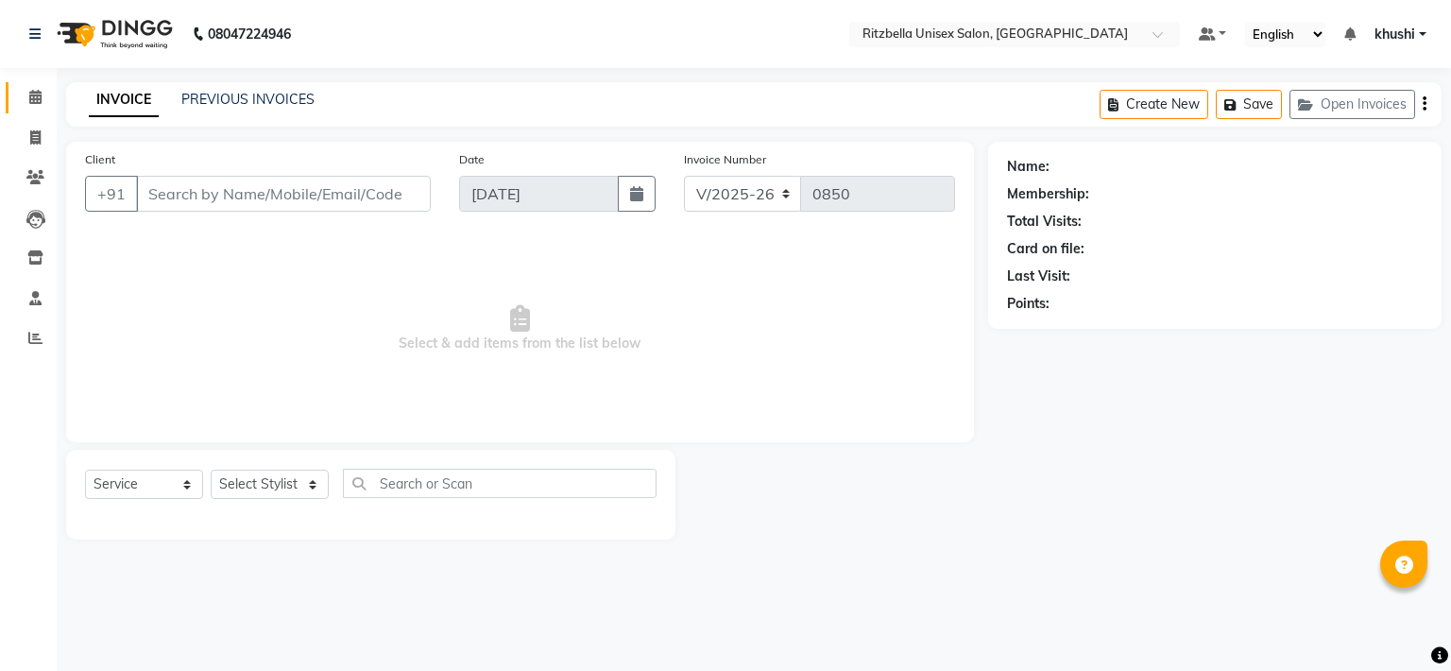
type input "9209063452"
select select "59016"
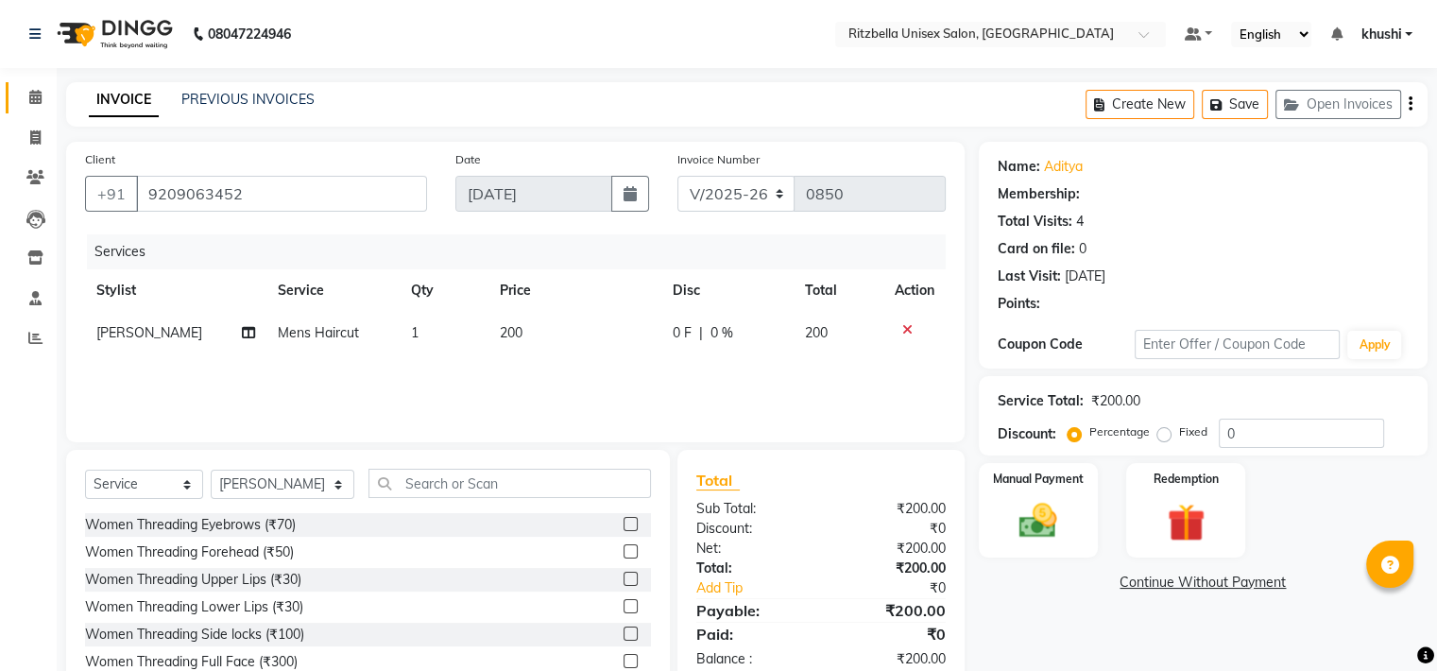
select select "1: Object"
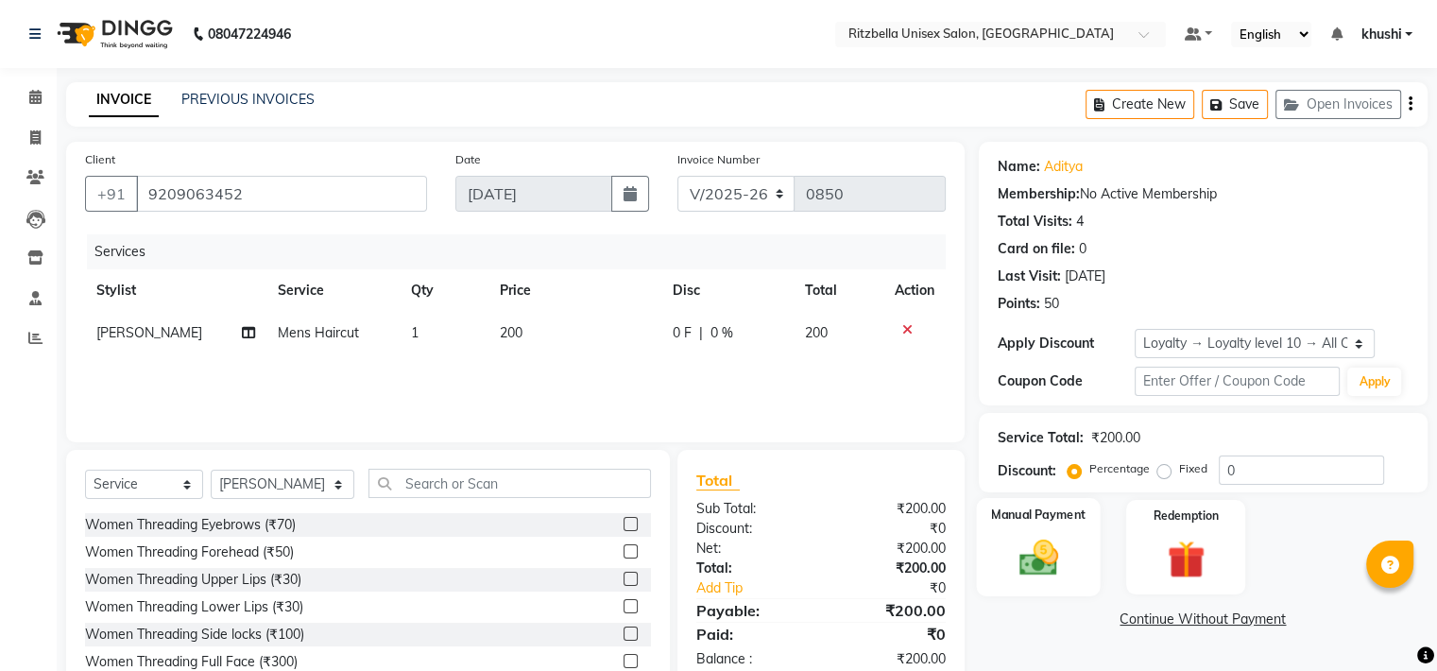
click at [1041, 545] on img at bounding box center [1037, 558] width 63 height 45
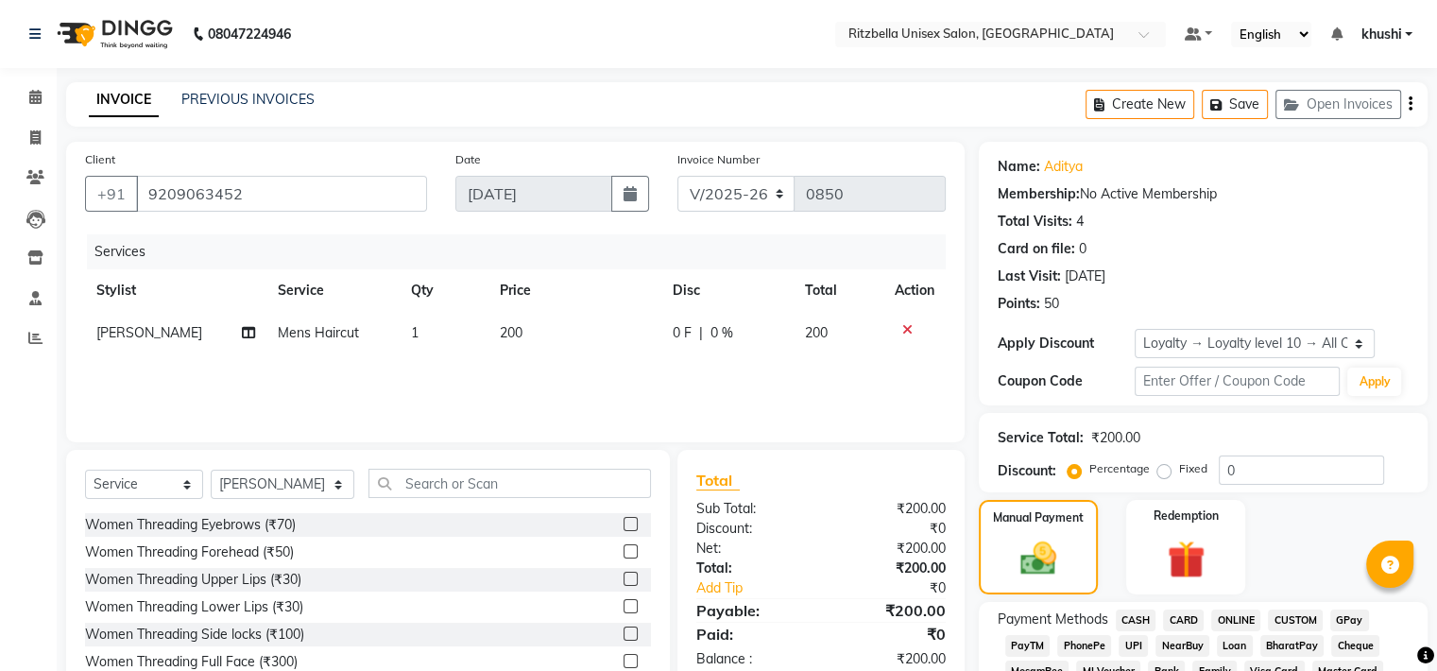
click at [1138, 614] on span "CASH" at bounding box center [1136, 620] width 41 height 22
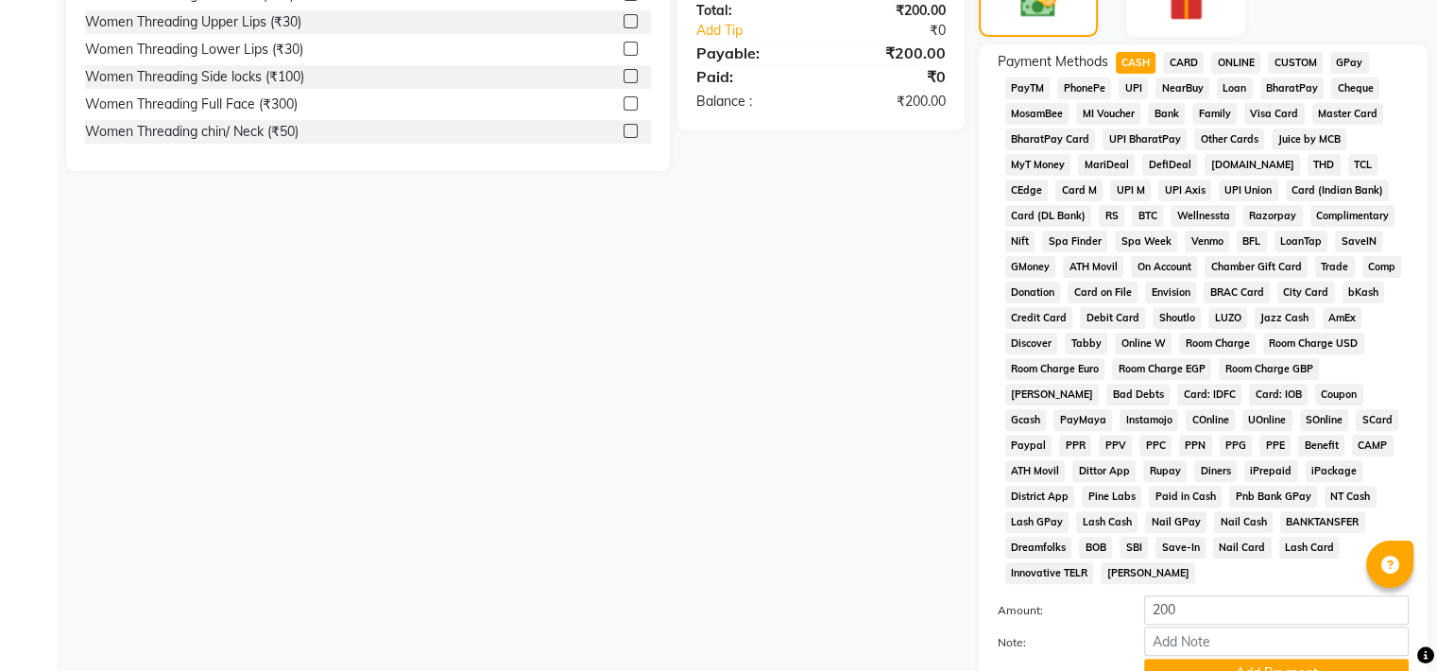
scroll to position [710, 0]
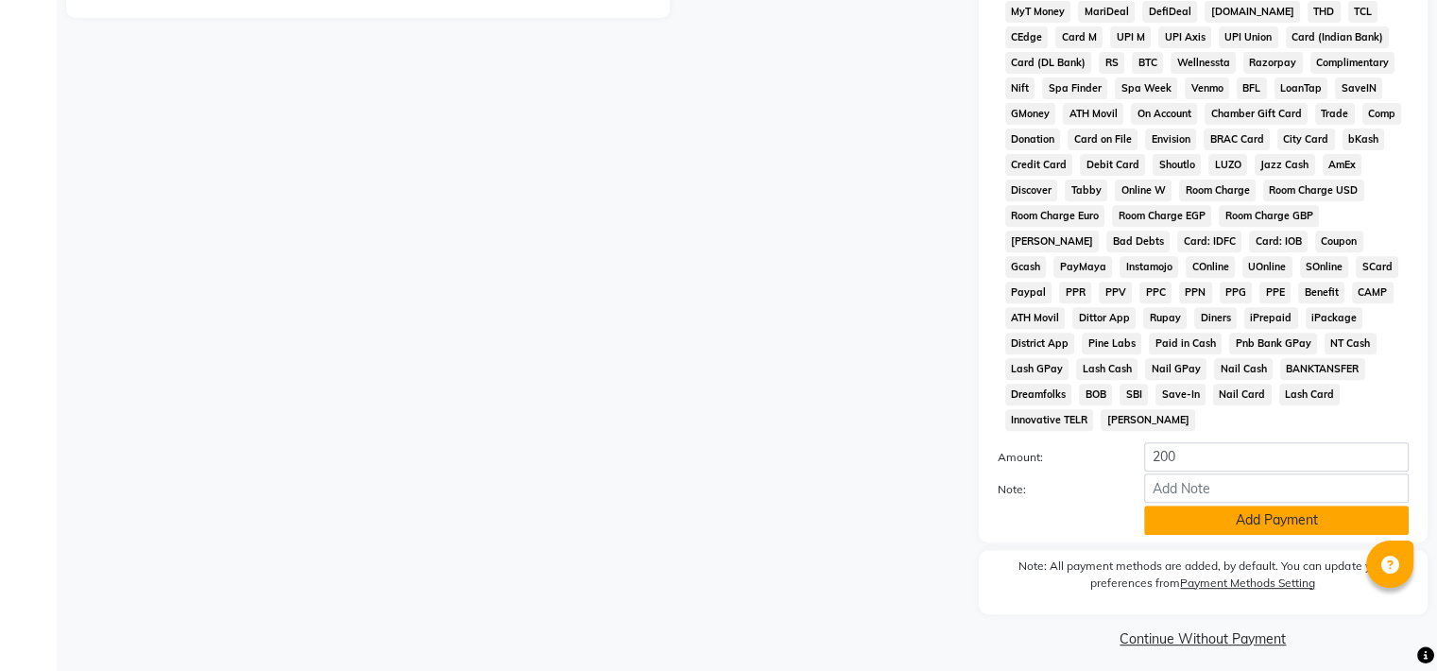
click at [1272, 505] on button "Add Payment" at bounding box center [1276, 519] width 265 height 29
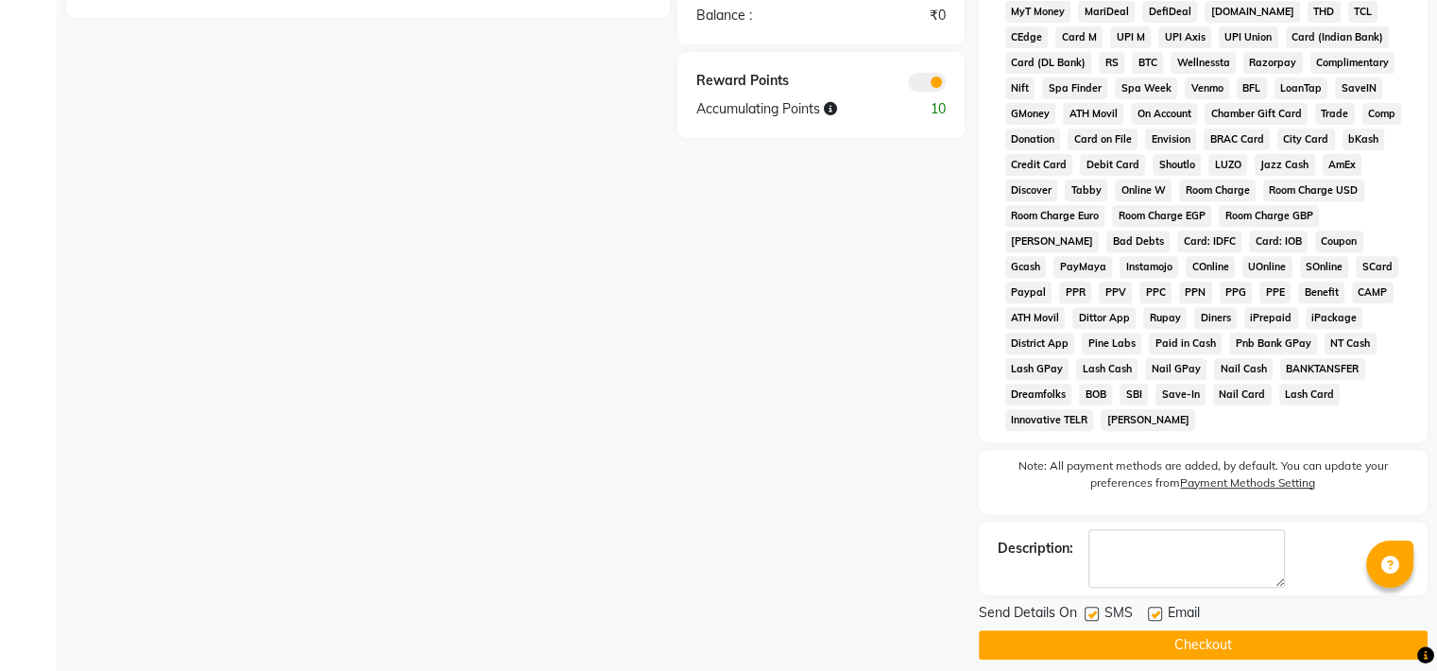
click at [1194, 630] on button "Checkout" at bounding box center [1203, 644] width 449 height 29
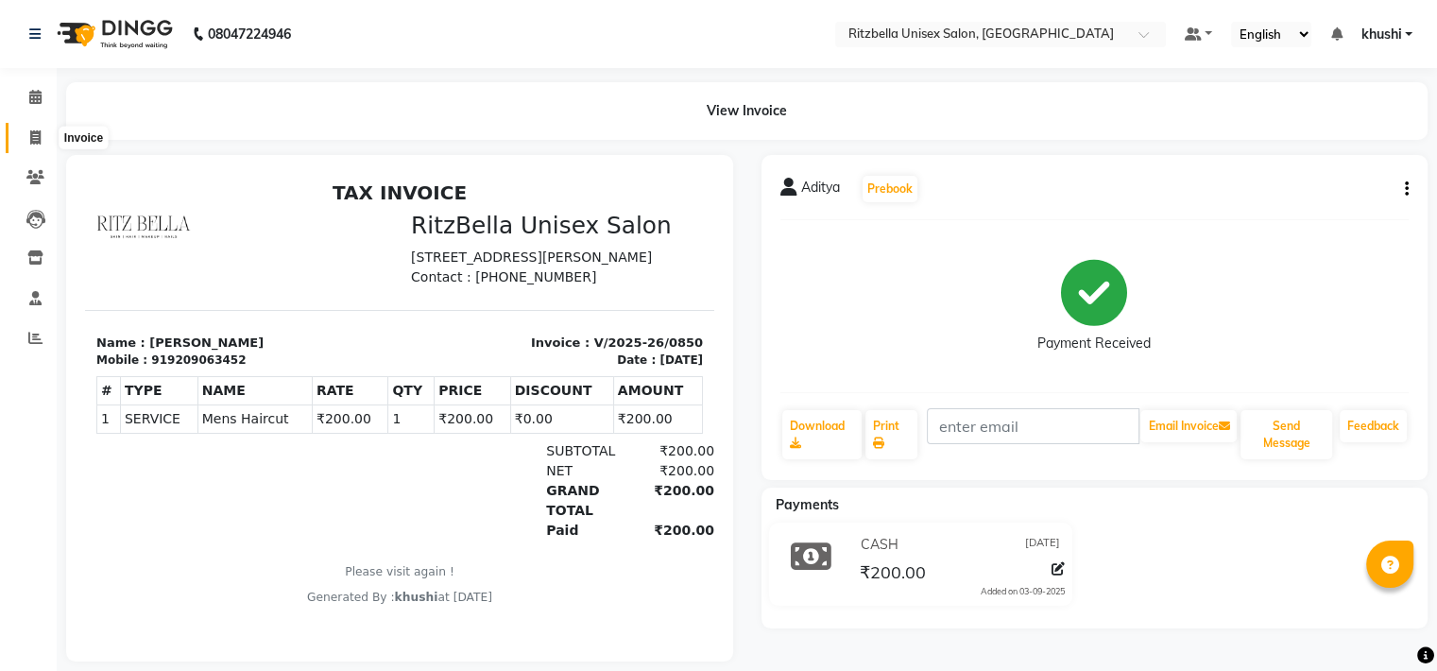
click at [43, 126] on link "Invoice" at bounding box center [28, 138] width 45 height 31
select select "service"
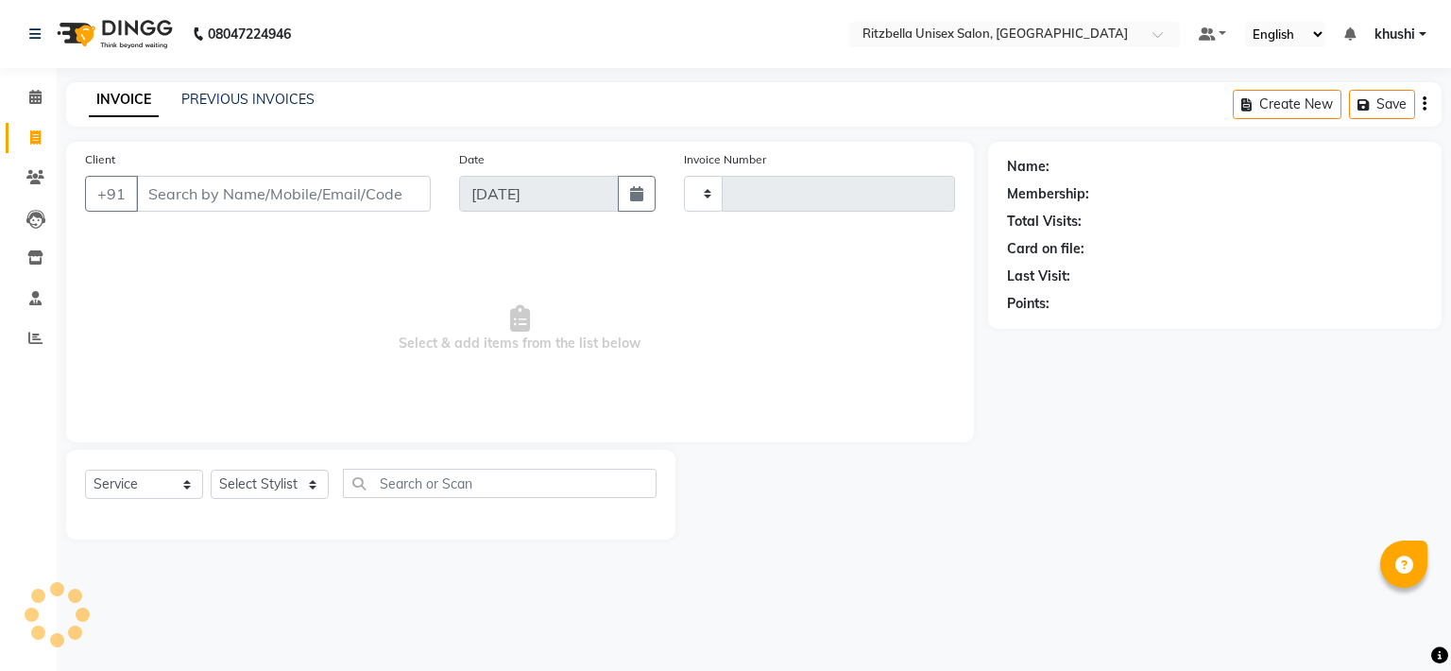
type input "0851"
select select "6870"
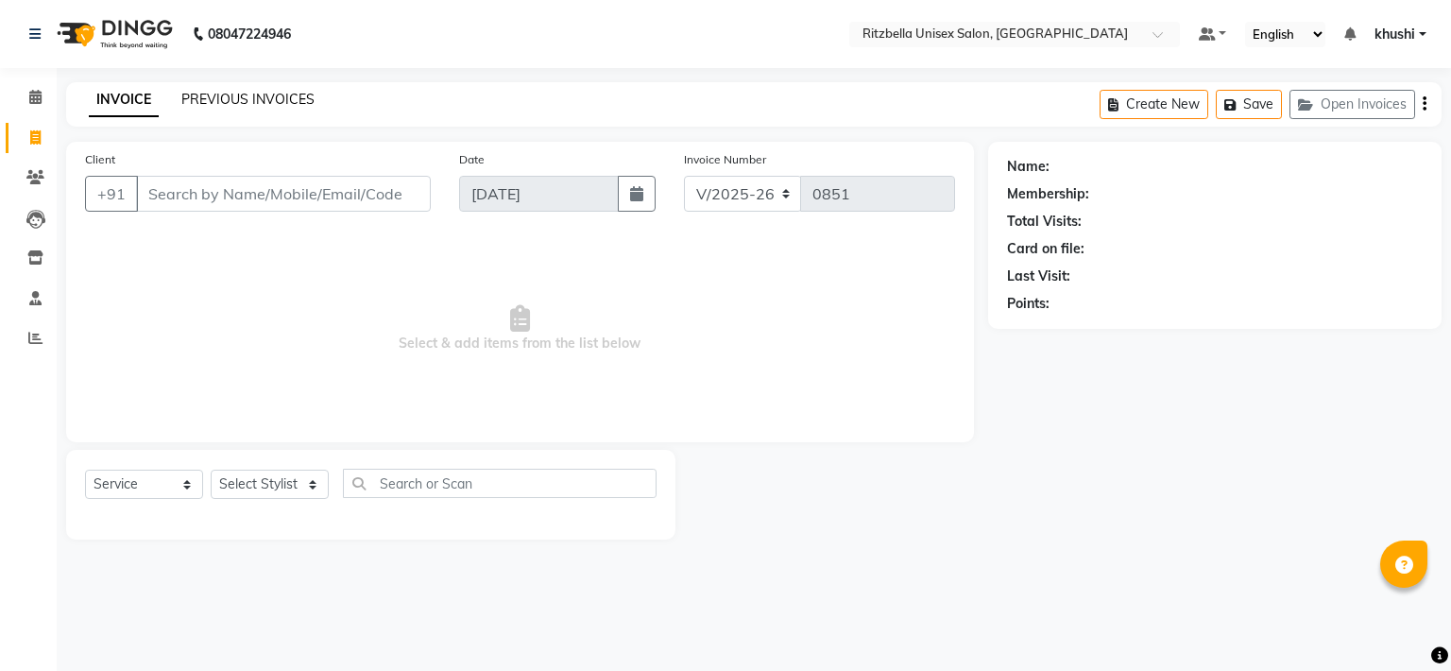
click at [281, 100] on link "PREVIOUS INVOICES" at bounding box center [247, 99] width 133 height 17
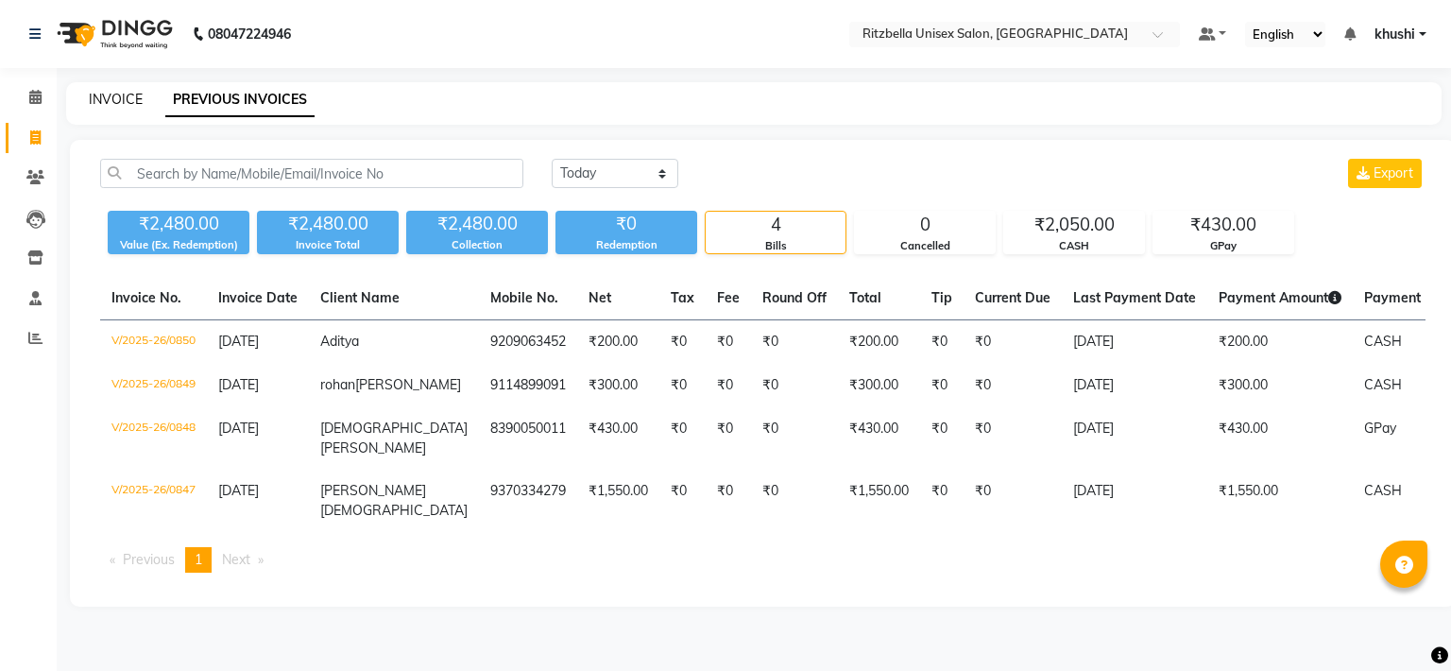
click at [94, 100] on link "INVOICE" at bounding box center [116, 99] width 54 height 17
select select "service"
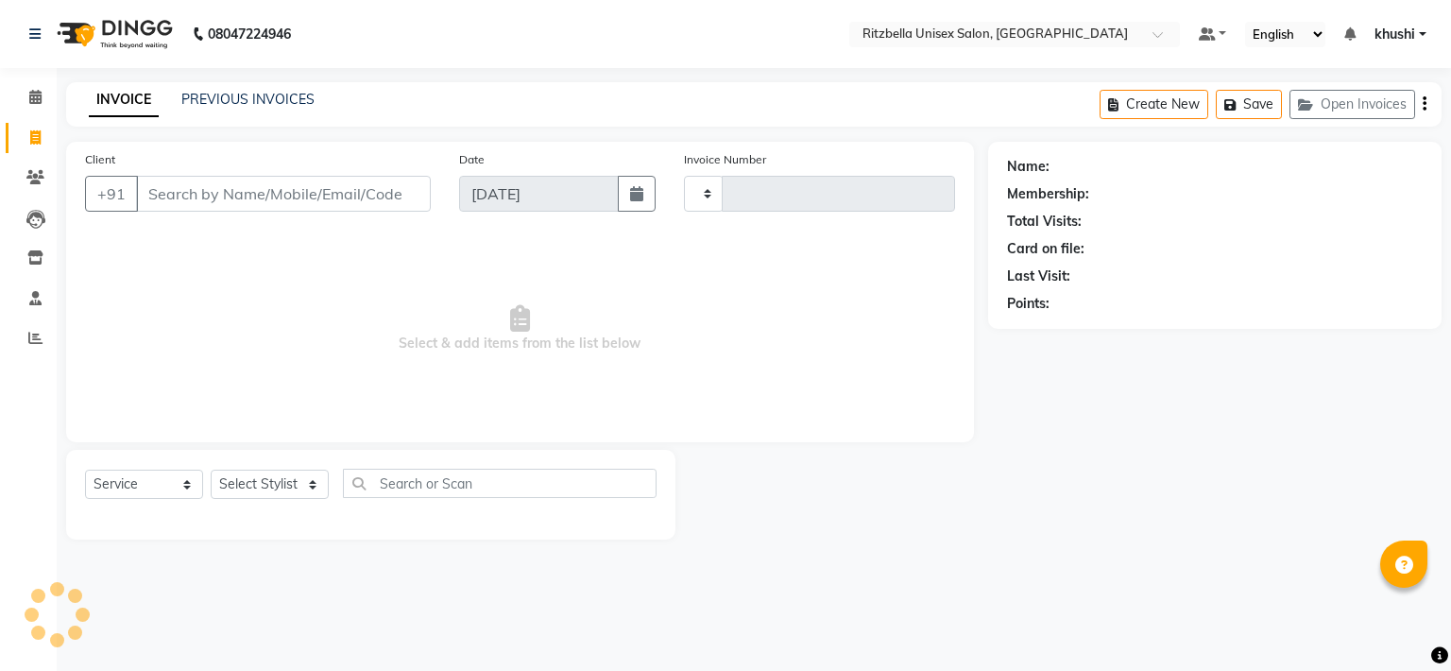
type input "0851"
select select "6870"
